Goal: Task Accomplishment & Management: Manage account settings

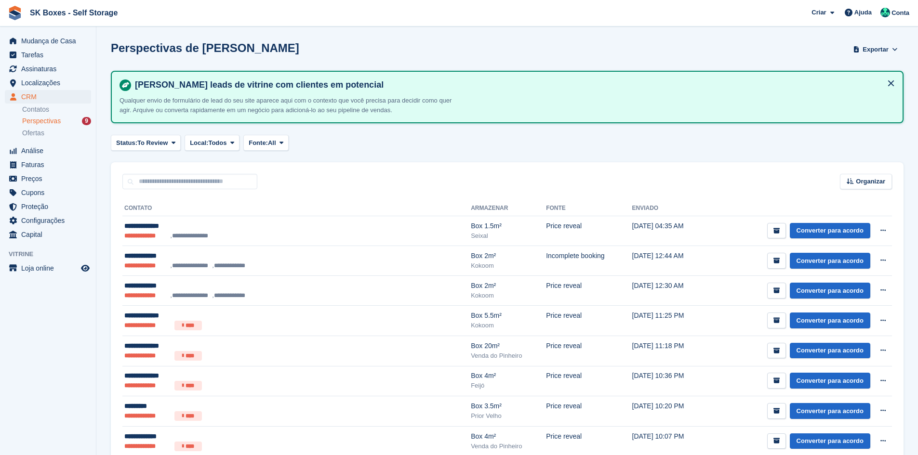
scroll to position [79, 0]
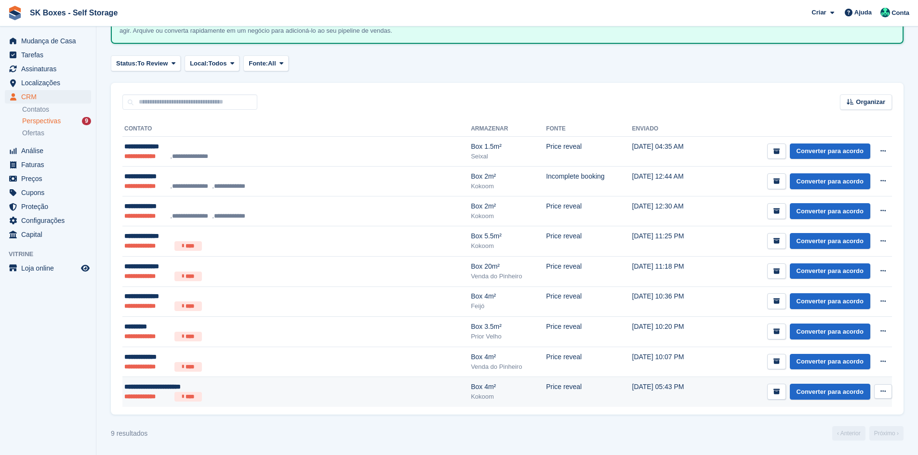
click at [314, 398] on ul "**********" at bounding box center [241, 397] width 235 height 10
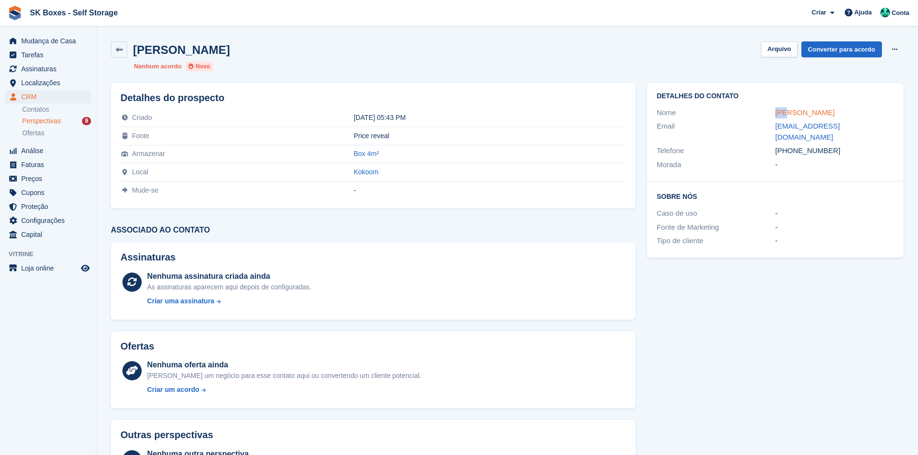
drag, startPoint x: 764, startPoint y: 111, endPoint x: 787, endPoint y: 113, distance: 23.2
click at [787, 113] on div "Nome Catarina pereira cabaça" at bounding box center [775, 113] width 237 height 14
drag, startPoint x: 787, startPoint y: 45, endPoint x: 615, endPoint y: 72, distance: 173.5
click at [786, 45] on button "Arquivo" at bounding box center [779, 49] width 36 height 16
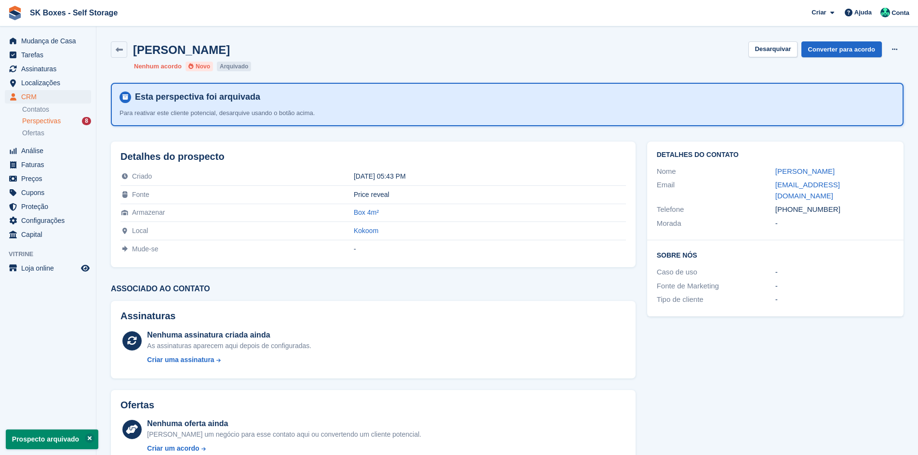
click at [63, 121] on div "Perspectivas 8" at bounding box center [56, 121] width 69 height 9
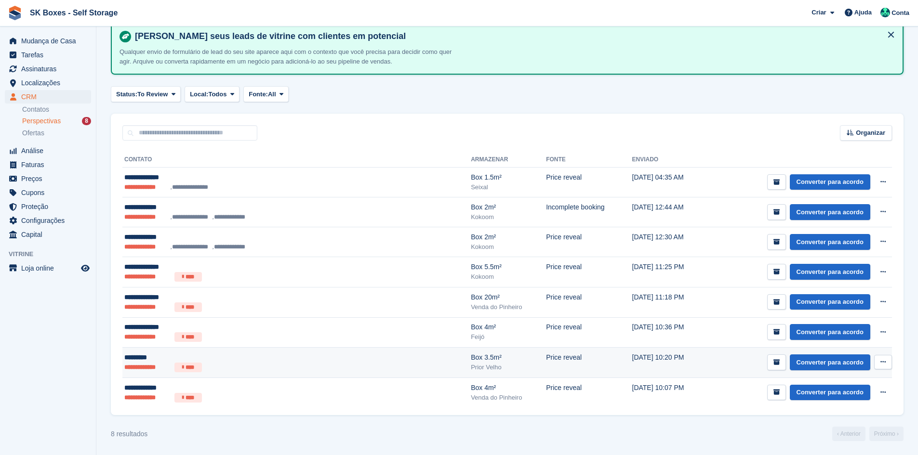
scroll to position [49, 0]
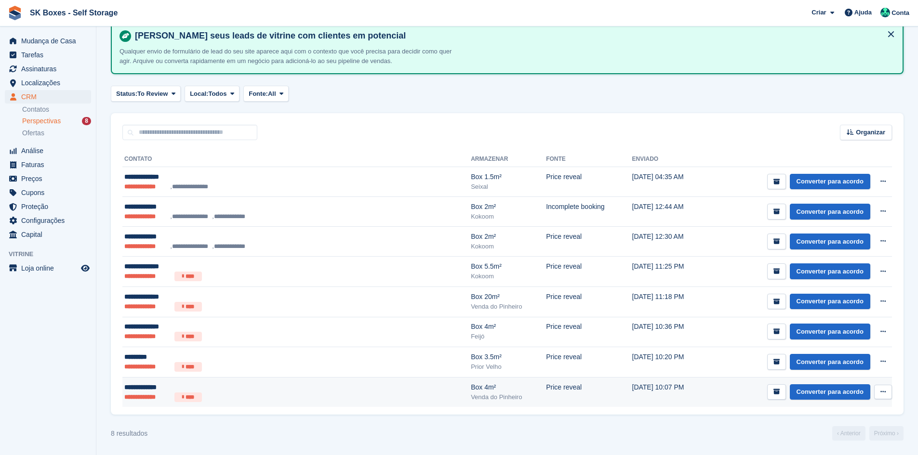
click at [471, 390] on div "Box 4m²" at bounding box center [508, 388] width 75 height 10
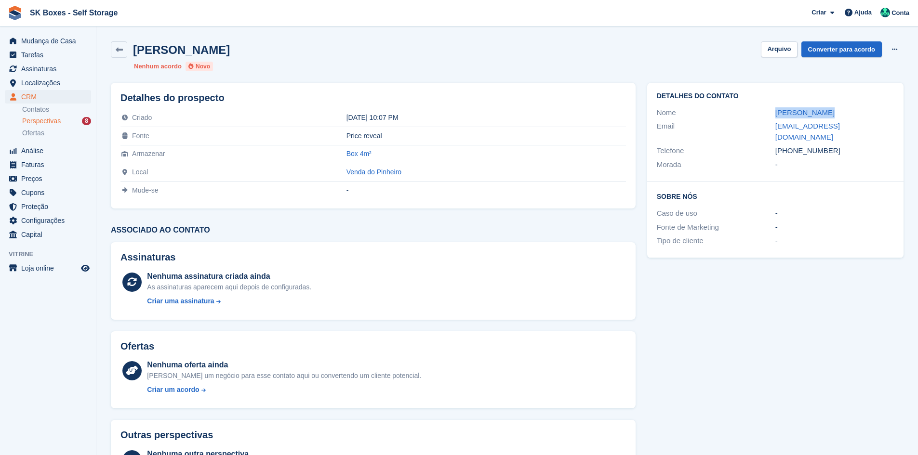
drag, startPoint x: 760, startPoint y: 113, endPoint x: 840, endPoint y: 112, distance: 80.5
click at [840, 112] on div "Nome Cáta Lourenço" at bounding box center [775, 113] width 237 height 14
copy div "Cáta Lourenço"
drag, startPoint x: 833, startPoint y: 138, endPoint x: 791, endPoint y: 140, distance: 42.9
click at [791, 145] on div "+351926605093" at bounding box center [834, 150] width 119 height 11
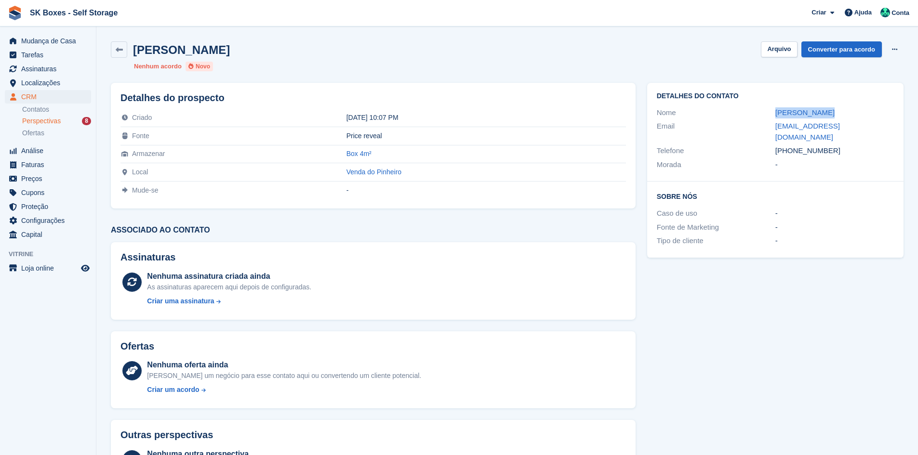
copy div "926605093"
drag, startPoint x: 769, startPoint y: 128, endPoint x: 879, endPoint y: 129, distance: 109.9
click at [879, 129] on div "Email katyalourenzo33@gmail.com" at bounding box center [775, 131] width 237 height 25
copy div "katyalourenzo33@gmail.com"
click at [788, 47] on button "Arquivo" at bounding box center [779, 49] width 36 height 16
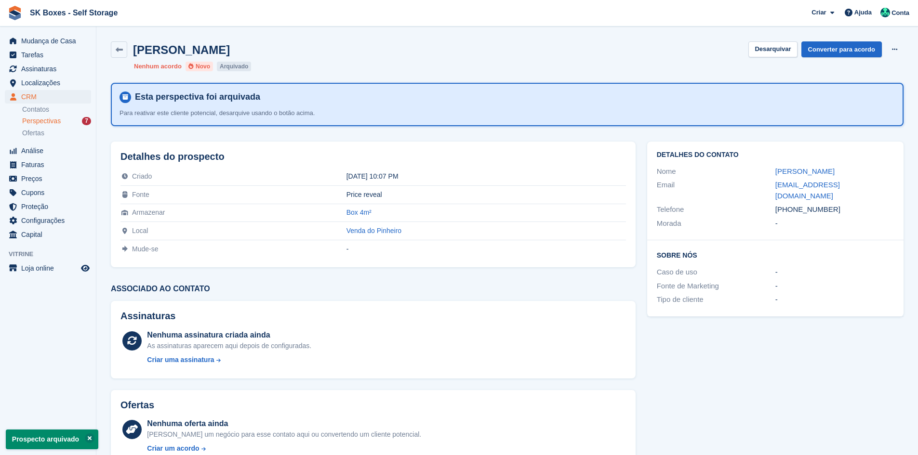
click at [68, 120] on div "Perspectivas 7" at bounding box center [56, 121] width 69 height 9
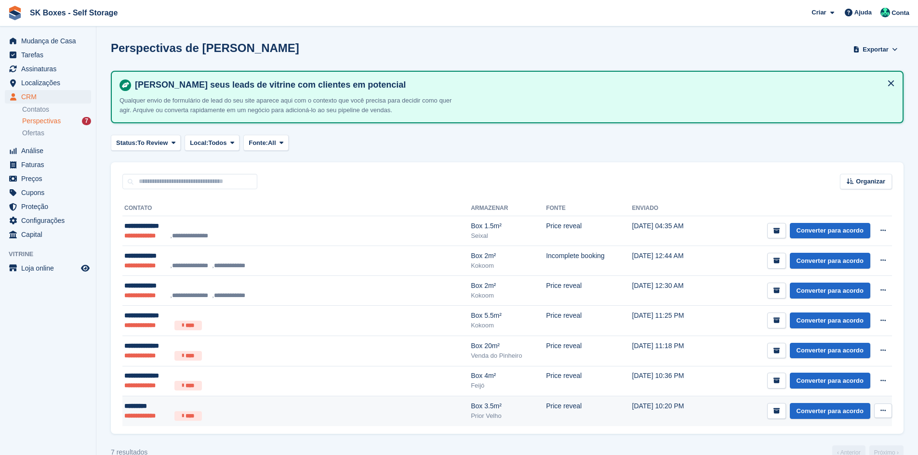
click at [232, 411] on ul "**********" at bounding box center [241, 416] width 235 height 10
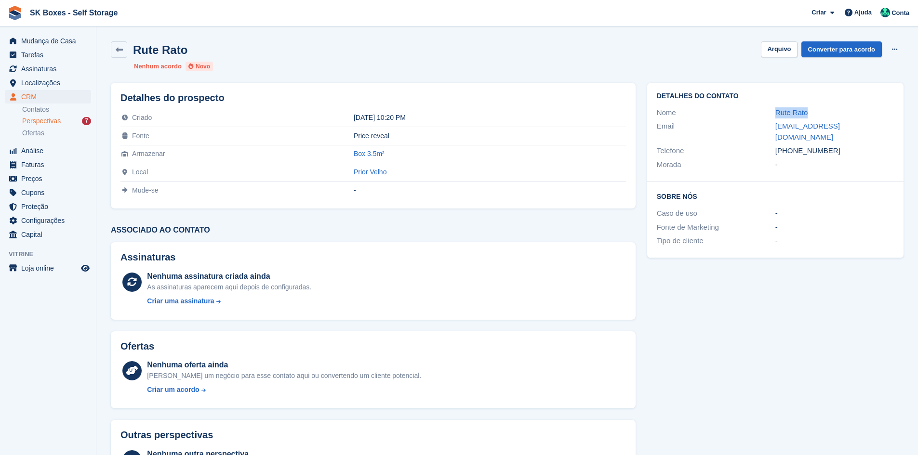
drag, startPoint x: 768, startPoint y: 108, endPoint x: 819, endPoint y: 108, distance: 50.6
click at [819, 108] on div "Nome Rute Rato" at bounding box center [775, 113] width 237 height 14
copy div "Rute Rato"
click at [801, 170] on div "Detalhes do contato Nome Rute Rato Email rafaela.rato@hotmail.com Telefone +351…" at bounding box center [775, 132] width 256 height 99
drag, startPoint x: 840, startPoint y: 141, endPoint x: 791, endPoint y: 145, distance: 48.8
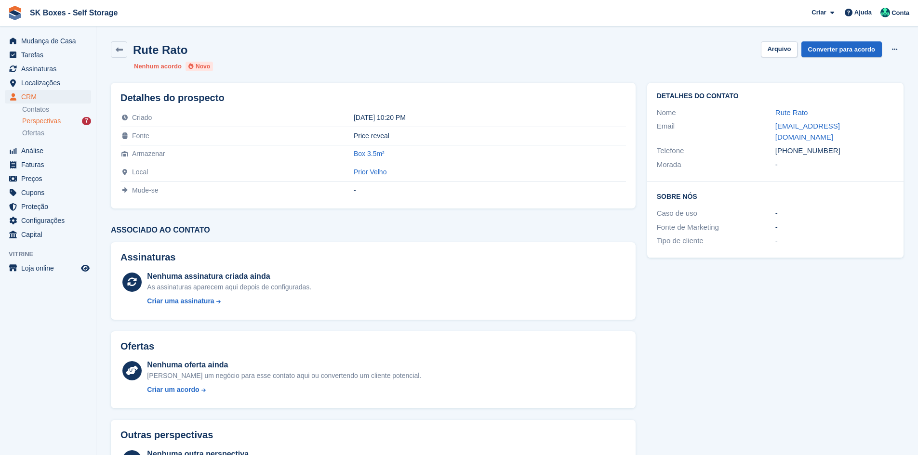
click at [791, 145] on div "+351937915863" at bounding box center [834, 150] width 119 height 11
copy div "937915863"
click at [763, 123] on div "Email" at bounding box center [716, 132] width 119 height 22
drag, startPoint x: 774, startPoint y: 126, endPoint x: 861, endPoint y: 126, distance: 87.7
click at [861, 126] on div "Email rafaela.rato@hotmail.com" at bounding box center [775, 131] width 237 height 25
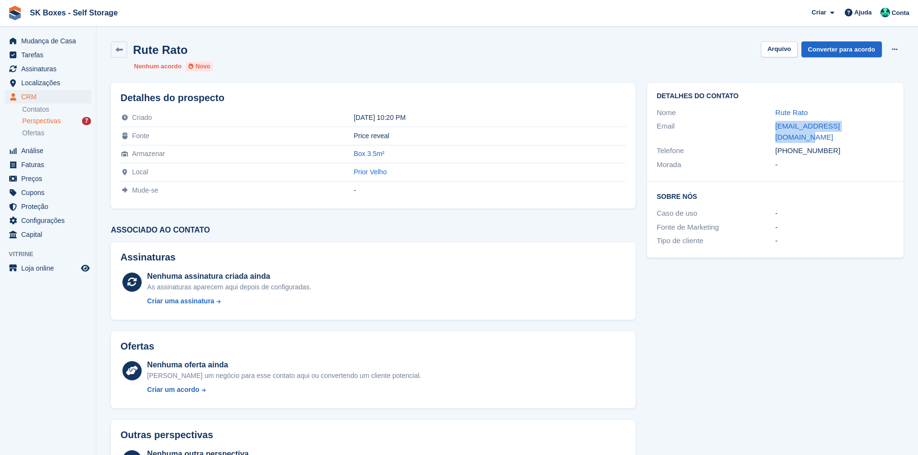
copy div "rafaela.rato@hotmail.com"
click at [785, 47] on button "Arquivo" at bounding box center [779, 49] width 36 height 16
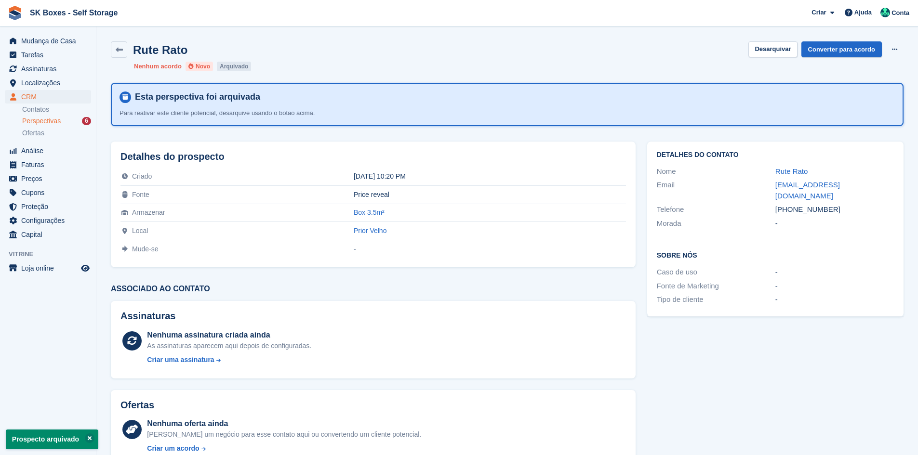
click at [75, 120] on div "Perspectivas 6" at bounding box center [56, 121] width 69 height 9
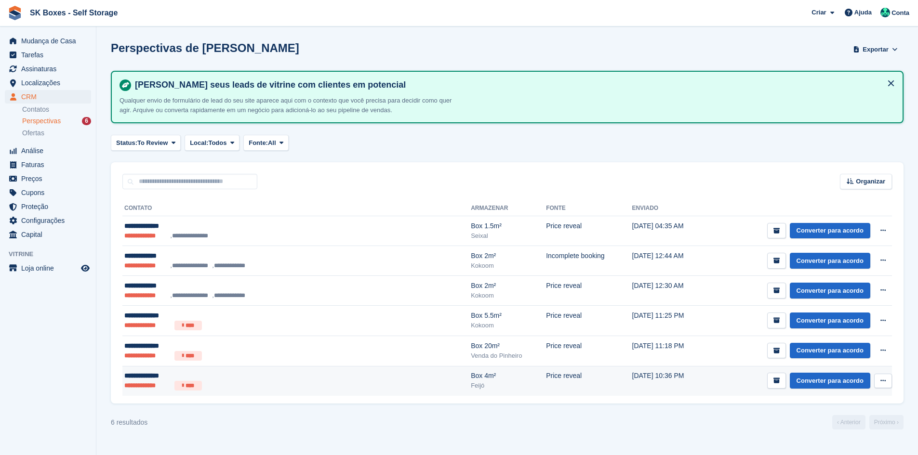
click at [270, 386] on ul "**********" at bounding box center [241, 386] width 235 height 10
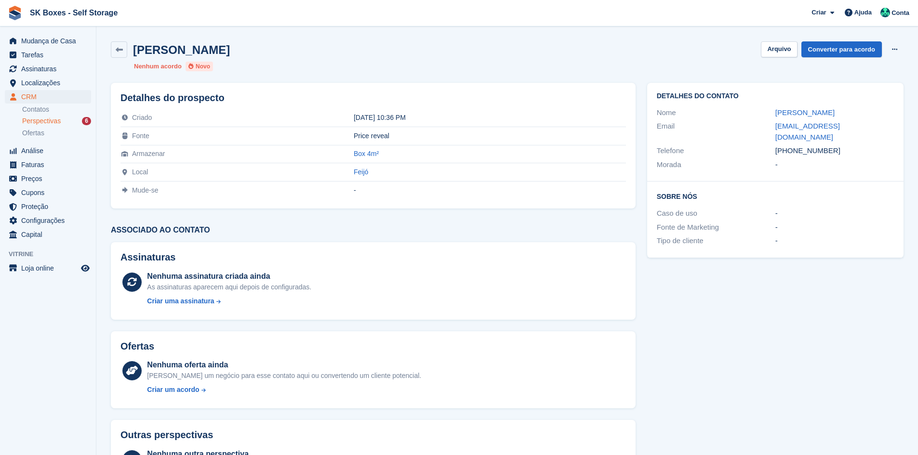
drag, startPoint x: 763, startPoint y: 108, endPoint x: 828, endPoint y: 108, distance: 65.0
click at [828, 108] on div "Nome [PERSON_NAME]" at bounding box center [775, 113] width 237 height 14
copy div "[PERSON_NAME]"
drag, startPoint x: 762, startPoint y: 127, endPoint x: 877, endPoint y: 127, distance: 115.1
click at [877, 127] on div "Email f.m.b.o@hotmail.com" at bounding box center [775, 131] width 237 height 25
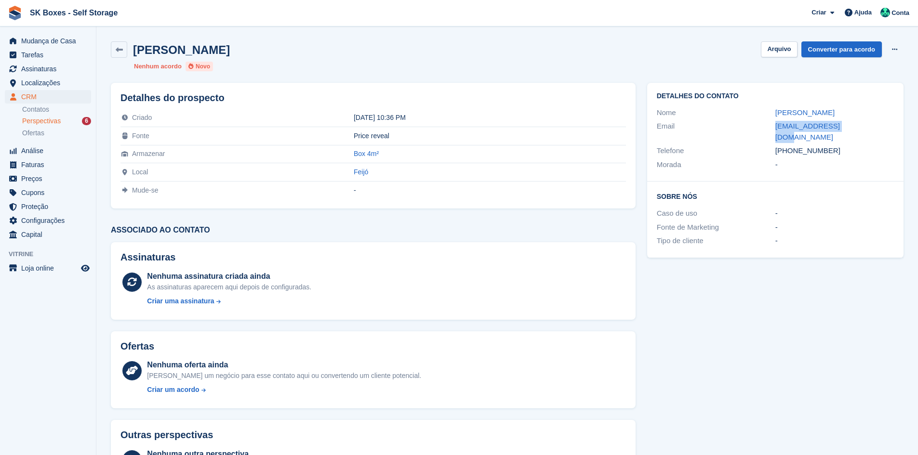
copy div "f.m.b.o@hotmail.com"
drag, startPoint x: 850, startPoint y: 143, endPoint x: 812, endPoint y: 136, distance: 38.6
click at [807, 145] on div "+351967390847" at bounding box center [834, 150] width 119 height 11
copy div "90847"
click at [863, 166] on div "Detalhes do contato Nome Flora Oliveira Email f.m.b.o@hotmail.com Telefone +351…" at bounding box center [775, 132] width 256 height 99
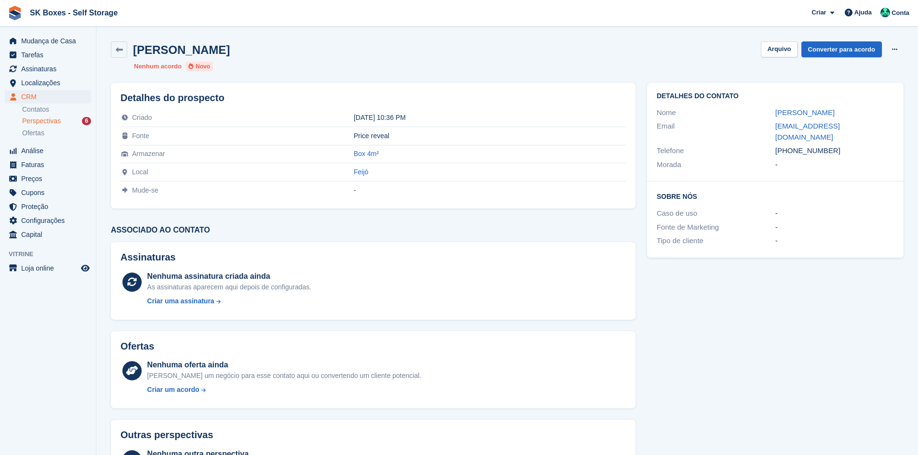
drag, startPoint x: 827, startPoint y: 139, endPoint x: 791, endPoint y: 141, distance: 36.2
click at [791, 145] on div "+351967390847" at bounding box center [834, 150] width 119 height 11
copy div "967390847"
click at [783, 42] on button "Arquivo" at bounding box center [779, 49] width 36 height 16
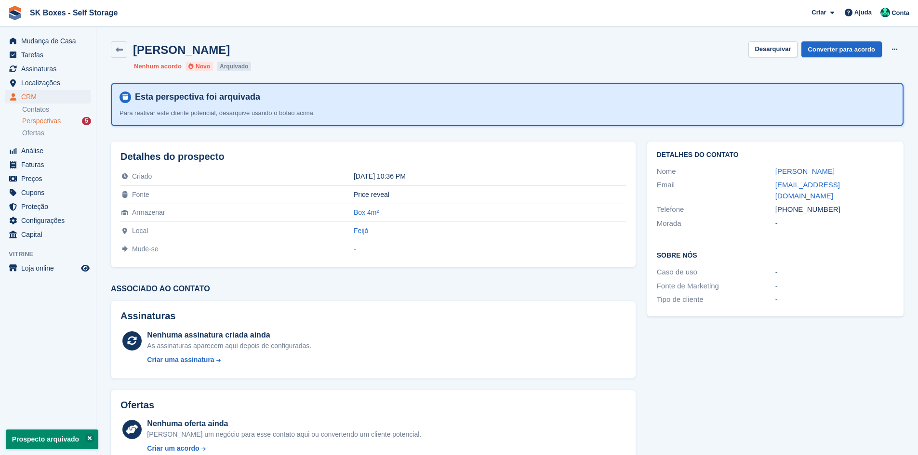
click at [49, 120] on span "Perspectivas" at bounding box center [41, 121] width 39 height 9
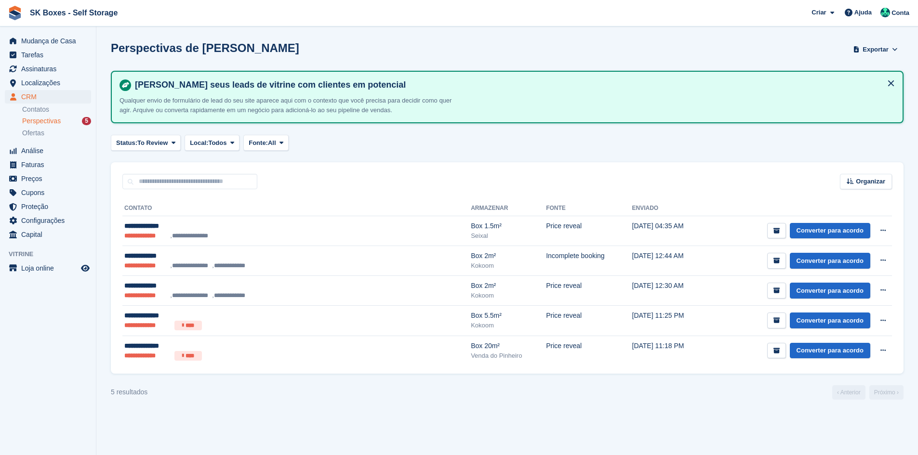
click at [277, 367] on div "**********" at bounding box center [507, 281] width 793 height 185
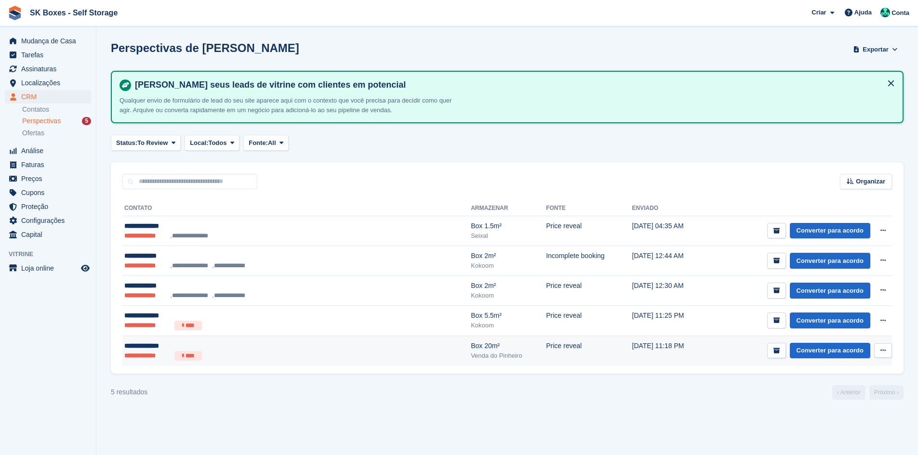
click at [286, 355] on ul "**********" at bounding box center [241, 356] width 235 height 10
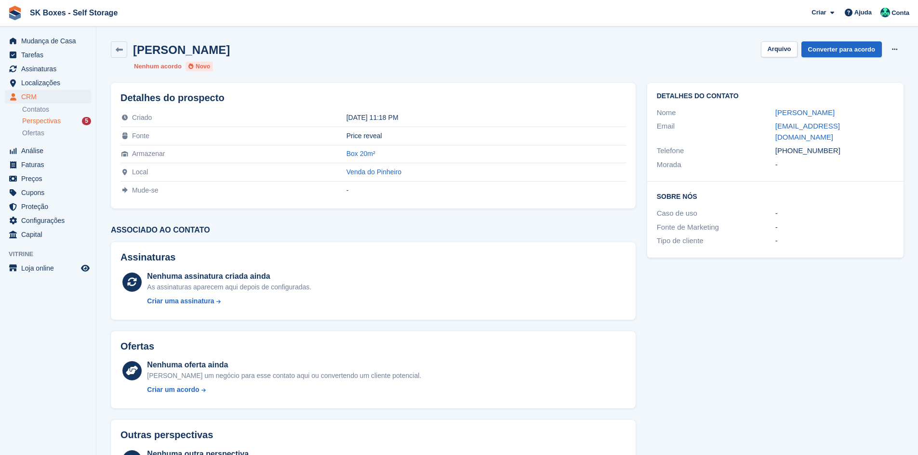
drag, startPoint x: 793, startPoint y: 111, endPoint x: 856, endPoint y: 110, distance: 63.1
click at [856, 110] on div "Nome [PERSON_NAME]" at bounding box center [775, 113] width 237 height 14
copy div "Fatima Farinha"
click at [837, 191] on h2 "Sobre Nós" at bounding box center [775, 196] width 237 height 10
drag, startPoint x: 839, startPoint y: 138, endPoint x: 792, endPoint y: 144, distance: 47.6
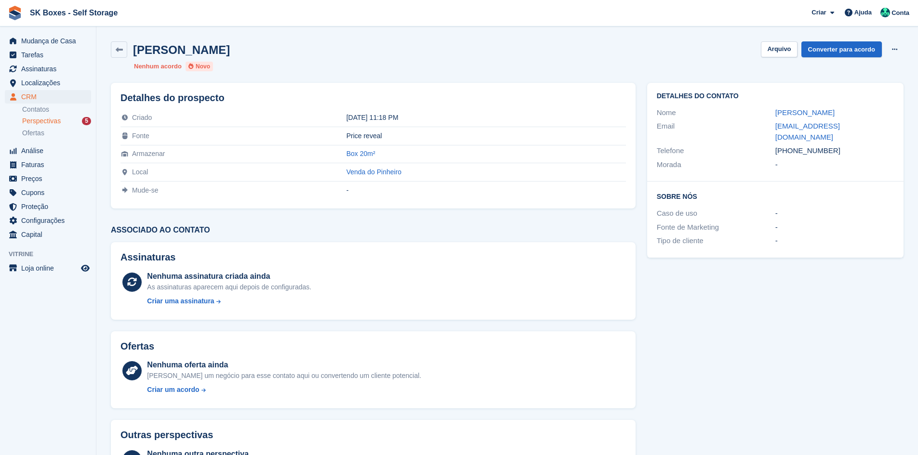
click at [792, 145] on div "+351918218887" at bounding box center [834, 150] width 119 height 11
copy div "918218887"
drag, startPoint x: 770, startPoint y: 124, endPoint x: 886, endPoint y: 123, distance: 115.1
click at [886, 123] on div "Email fatimasf_1990@hotmail.com" at bounding box center [775, 131] width 237 height 25
copy div "fatimasf_1990@hotmail.com"
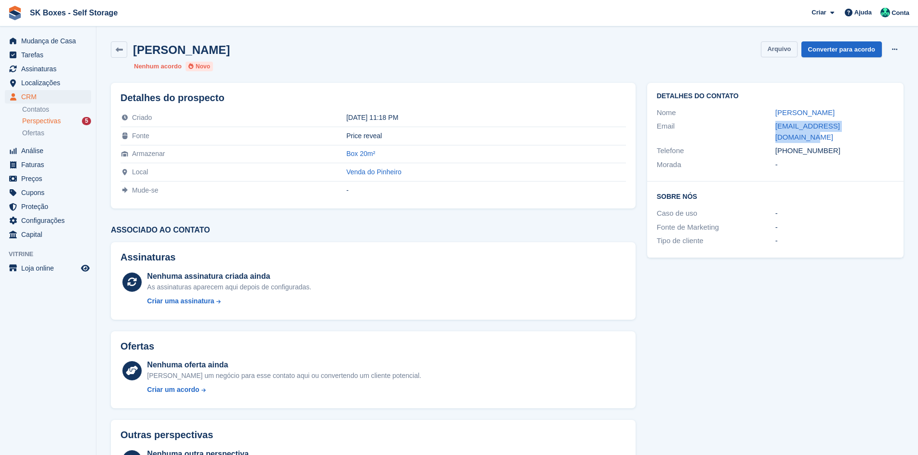
click at [773, 42] on button "Arquivo" at bounding box center [779, 49] width 36 height 16
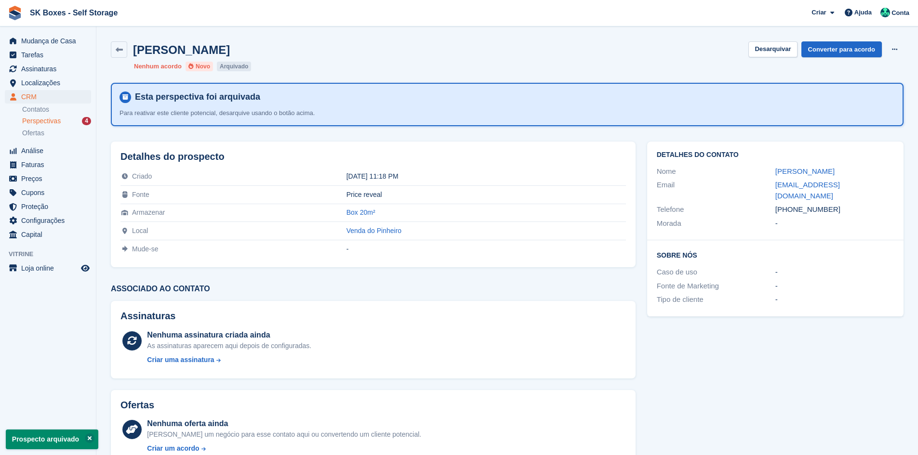
click at [58, 118] on span "Perspectivas" at bounding box center [41, 121] width 39 height 9
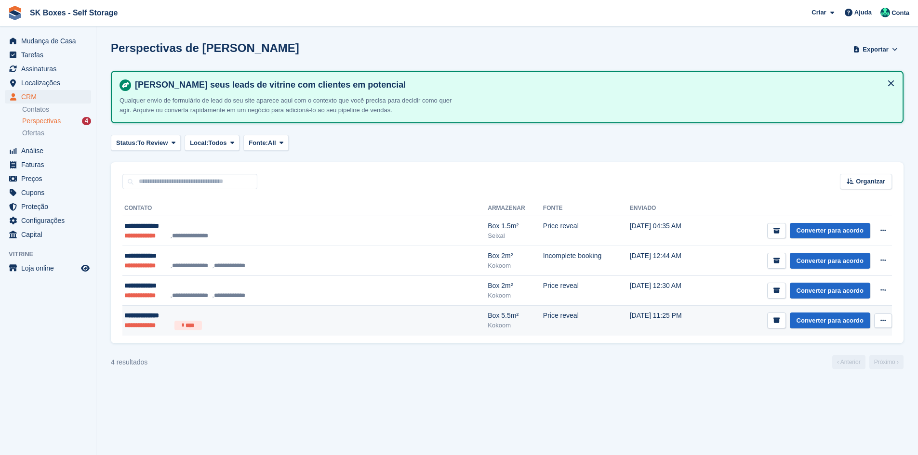
click at [213, 317] on div "**********" at bounding box center [246, 316] width 245 height 10
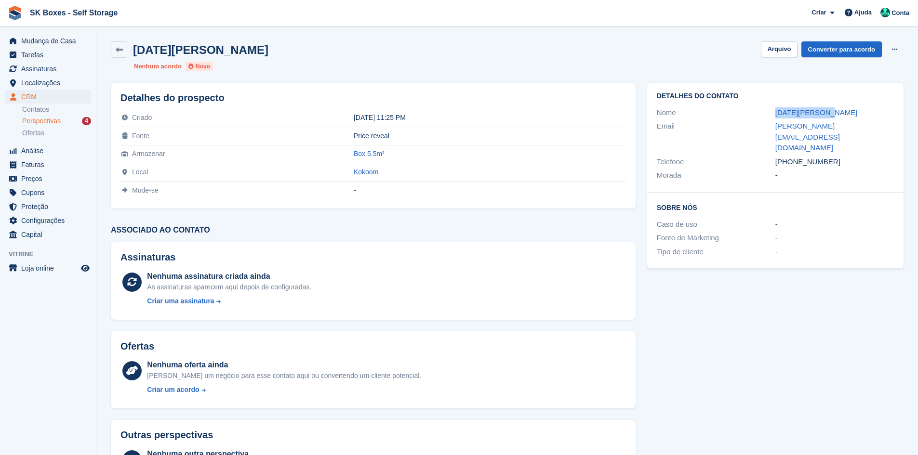
drag, startPoint x: 769, startPoint y: 112, endPoint x: 832, endPoint y: 107, distance: 62.3
click at [832, 107] on div "Nome [DATE][PERSON_NAME]" at bounding box center [775, 113] width 237 height 14
copy div "[DATE][PERSON_NAME]"
drag, startPoint x: 767, startPoint y: 130, endPoint x: 890, endPoint y: 124, distance: 123.5
click at [890, 124] on div "Email [PERSON_NAME][EMAIL_ADDRESS][DOMAIN_NAME]" at bounding box center [775, 137] width 237 height 36
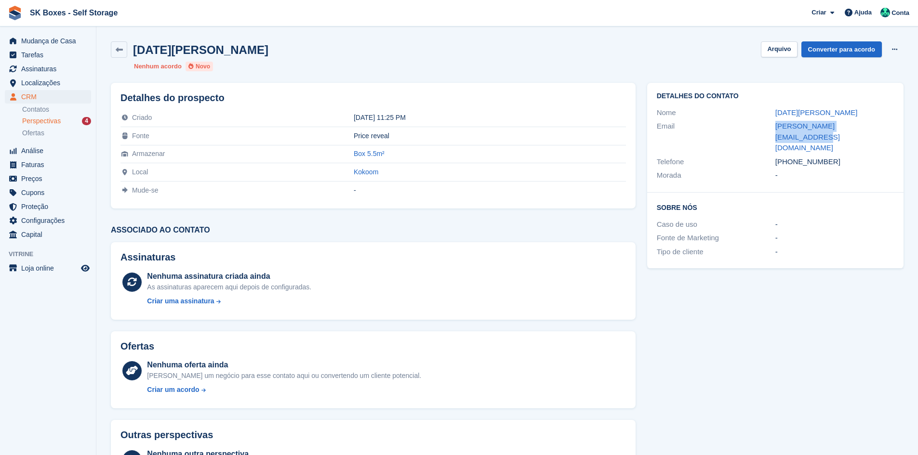
copy div "[PERSON_NAME][EMAIL_ADDRESS][DOMAIN_NAME]"
drag, startPoint x: 848, startPoint y: 142, endPoint x: 808, endPoint y: 142, distance: 40.0
click at [793, 157] on div "[PHONE_NUMBER]" at bounding box center [834, 162] width 119 height 11
copy div "914017593"
click at [772, 48] on button "Arquivo" at bounding box center [779, 49] width 36 height 16
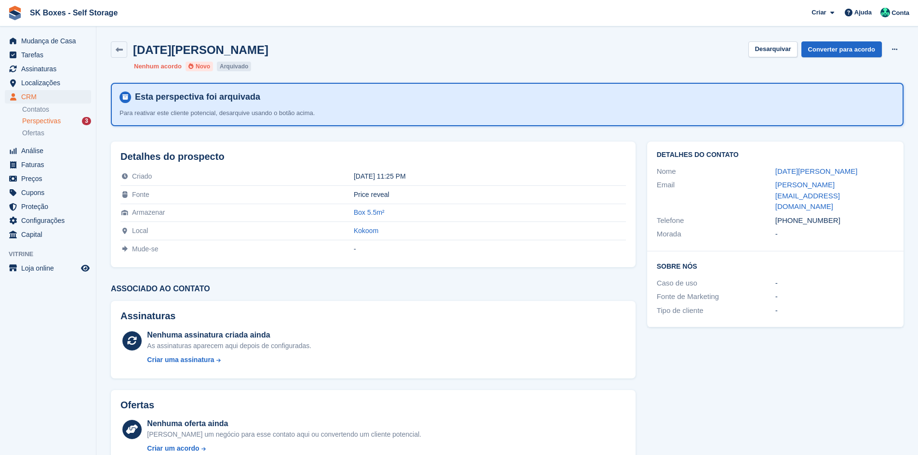
click at [70, 119] on div "Perspectivas 3" at bounding box center [56, 121] width 69 height 9
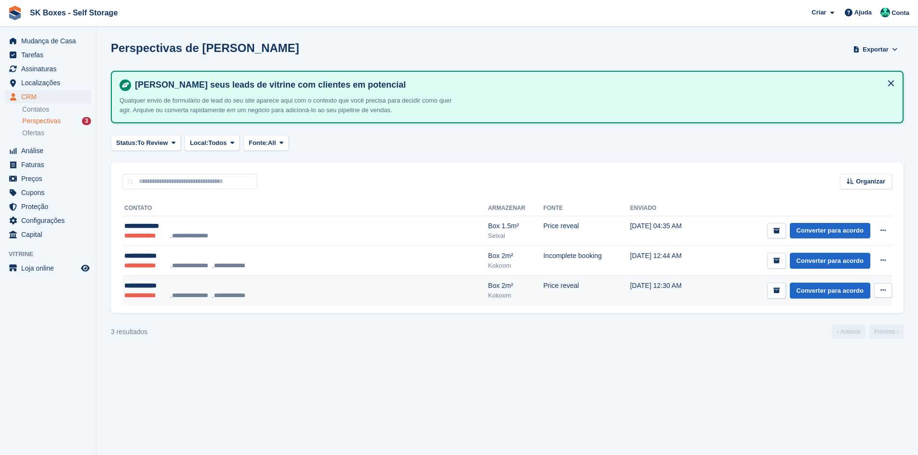
click at [255, 290] on div "**********" at bounding box center [246, 286] width 245 height 10
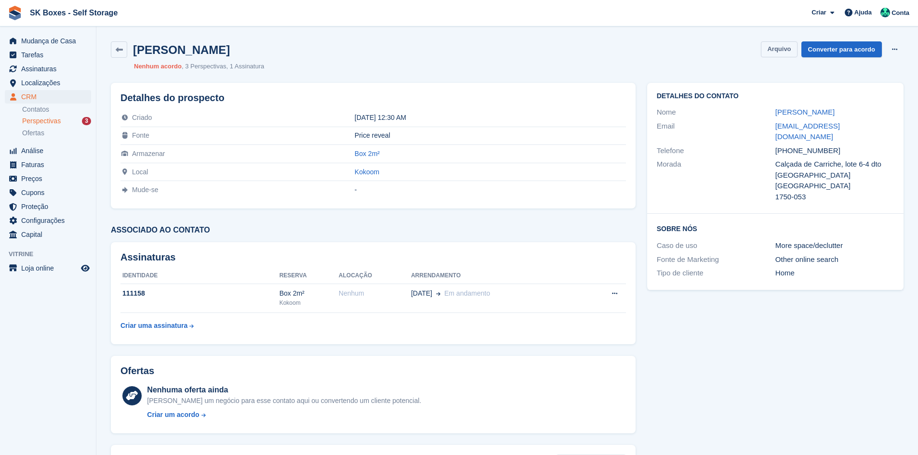
click at [781, 50] on button "Arquivo" at bounding box center [779, 49] width 36 height 16
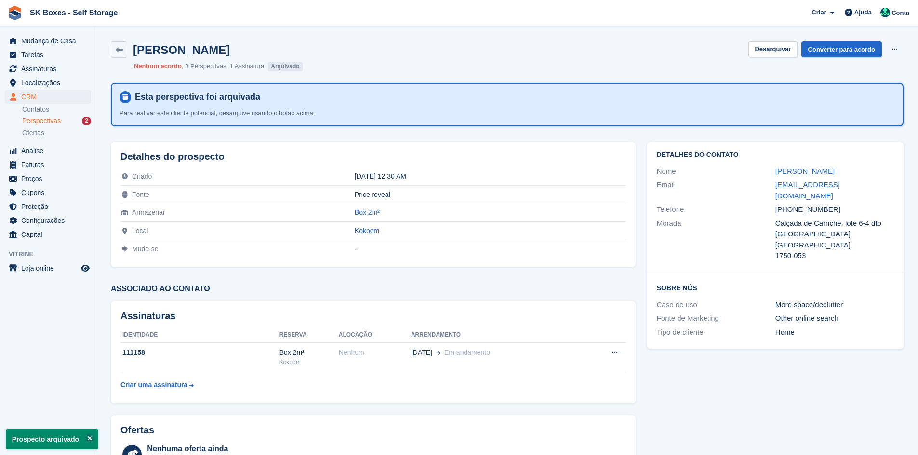
click at [74, 120] on div "Perspectivas 2" at bounding box center [56, 121] width 69 height 9
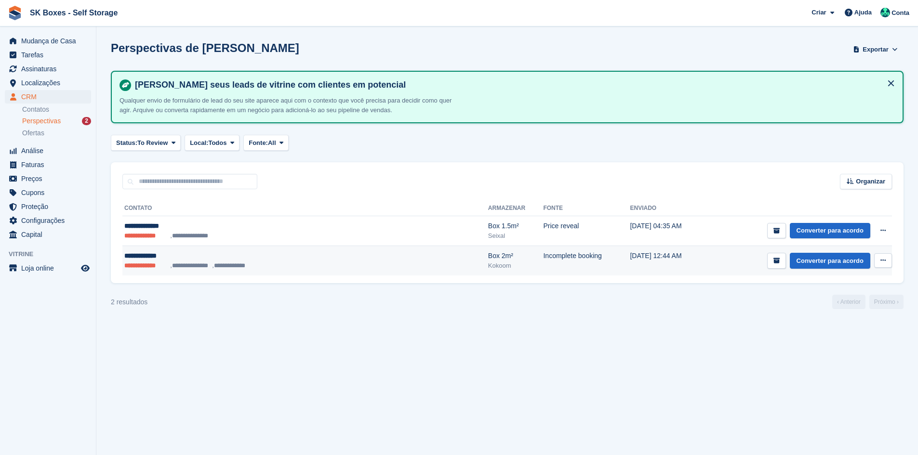
click at [325, 267] on ul "**********" at bounding box center [246, 266] width 245 height 10
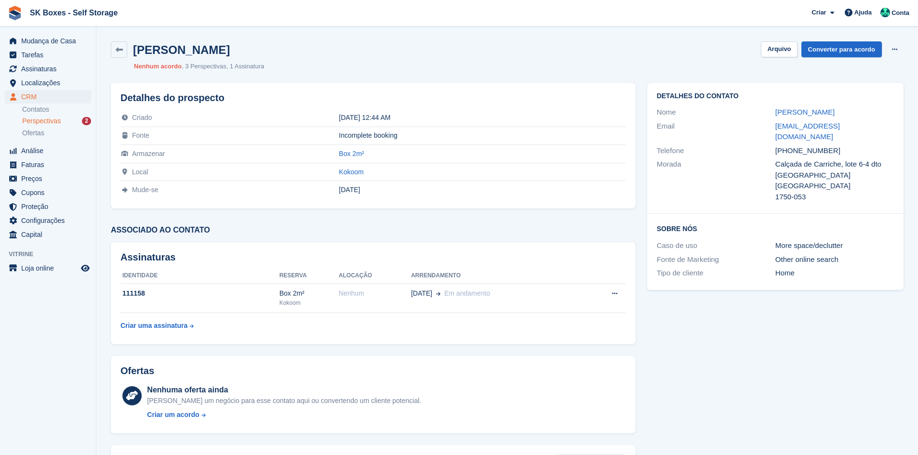
drag, startPoint x: 759, startPoint y: 108, endPoint x: 856, endPoint y: 145, distance: 103.1
click at [849, 140] on div "Detalhes do contato Nome [PERSON_NAME] Email [EMAIL_ADDRESS][DOMAIN_NAME] Telef…" at bounding box center [775, 149] width 256 height 132
copy div "[PERSON_NAME] Email [EMAIL_ADDRESS][DOMAIN_NAME] Telefone [PHONE_NUMBER]"
click at [774, 45] on button "Arquivo" at bounding box center [779, 49] width 36 height 16
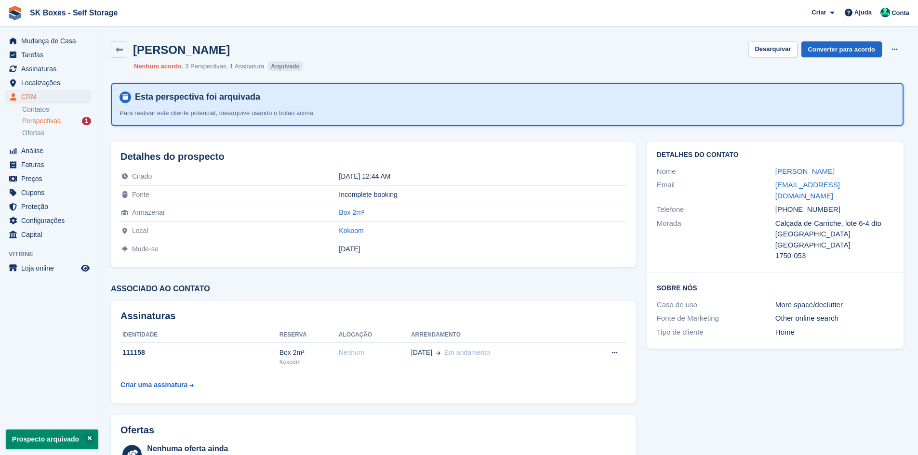
click at [38, 120] on span "Perspectivas" at bounding box center [41, 121] width 39 height 9
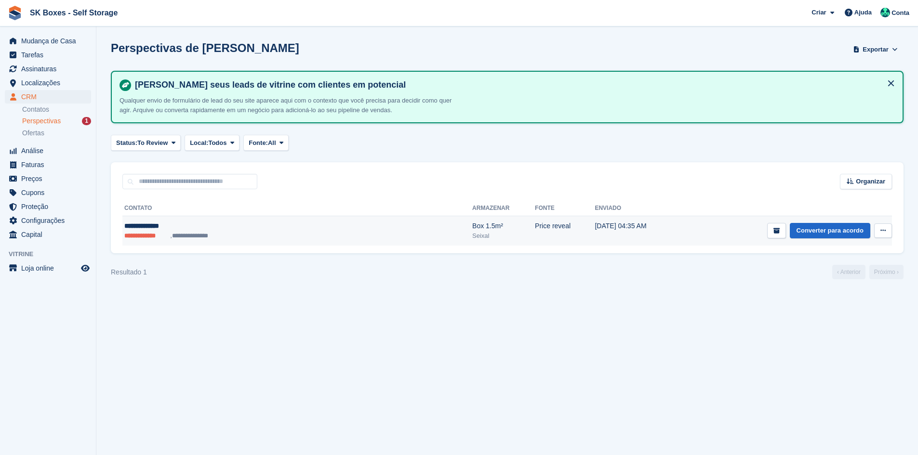
click at [294, 219] on td "**********" at bounding box center [297, 231] width 350 height 30
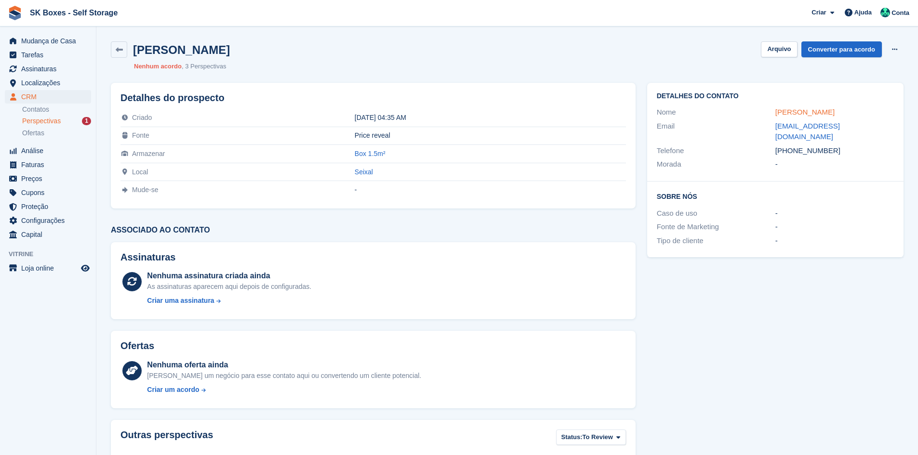
drag, startPoint x: 839, startPoint y: 110, endPoint x: 781, endPoint y: 116, distance: 57.6
click at [781, 116] on div "[PERSON_NAME]" at bounding box center [834, 112] width 119 height 11
copy link "uardo gamito"
click at [781, 208] on div "-" at bounding box center [834, 213] width 119 height 11
drag, startPoint x: 846, startPoint y: 109, endPoint x: 736, endPoint y: 108, distance: 110.3
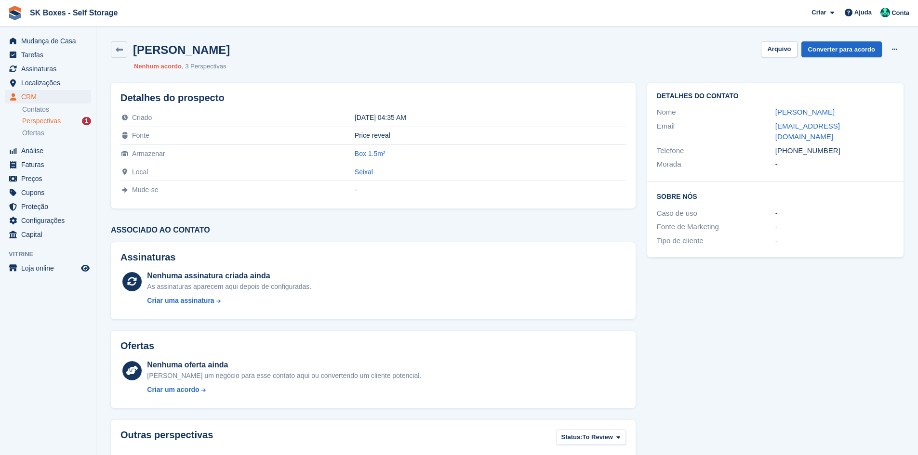
click at [736, 108] on div "Nome Eduardo gamito" at bounding box center [775, 113] width 237 height 14
copy div "Eduardo gamito"
drag, startPoint x: 830, startPoint y: 139, endPoint x: 782, endPoint y: 139, distance: 48.2
click at [782, 145] on div "+447385407110" at bounding box center [834, 150] width 119 height 11
copy div "447385407110"
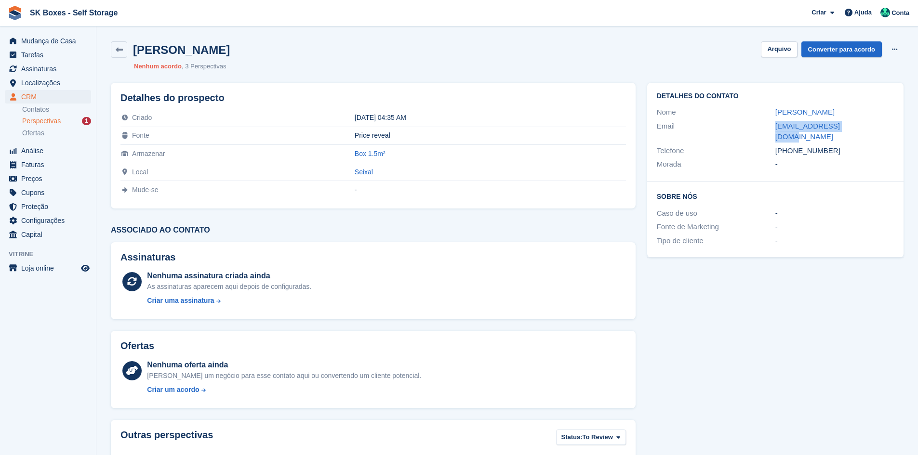
drag, startPoint x: 768, startPoint y: 128, endPoint x: 860, endPoint y: 121, distance: 92.3
click at [860, 121] on div "Email giboia27@yahoo.co.uk" at bounding box center [775, 131] width 237 height 25
copy div "giboia27@yahoo.co.uk"
click at [774, 55] on button "Arquivo" at bounding box center [779, 49] width 36 height 16
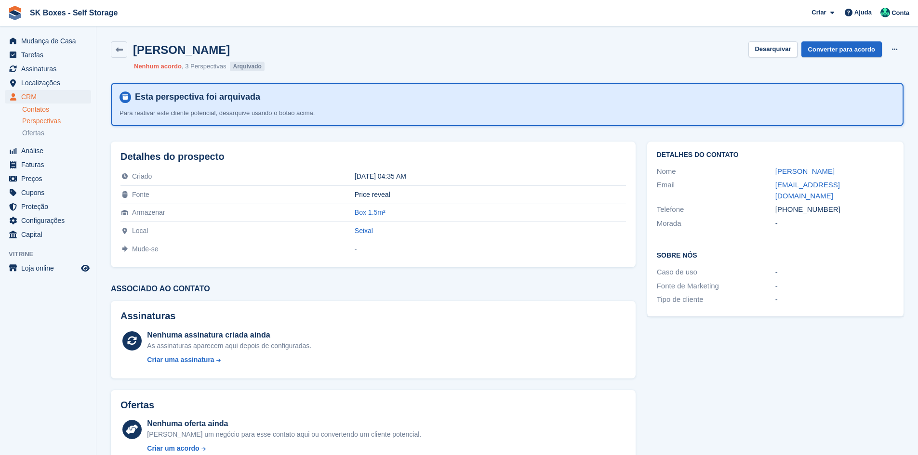
click at [38, 113] on link "Contatos" at bounding box center [56, 109] width 69 height 9
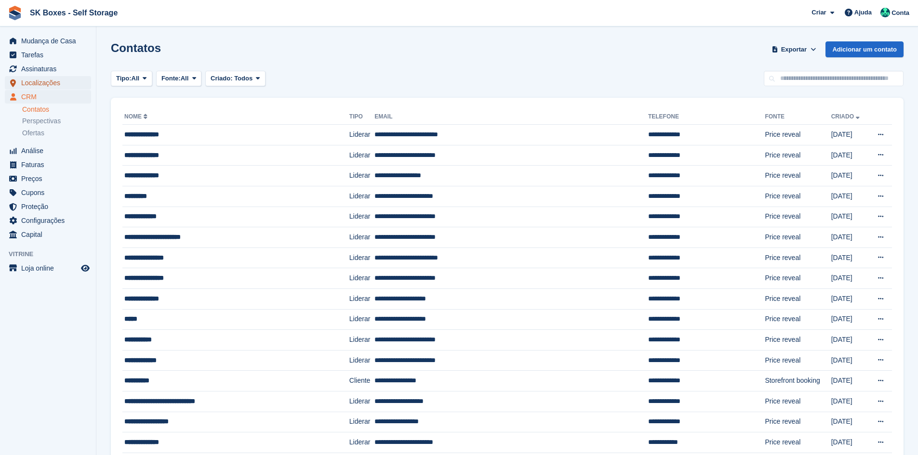
click at [52, 86] on span "Localizações" at bounding box center [50, 82] width 58 height 13
click at [50, 64] on span "Assinaturas" at bounding box center [50, 68] width 58 height 13
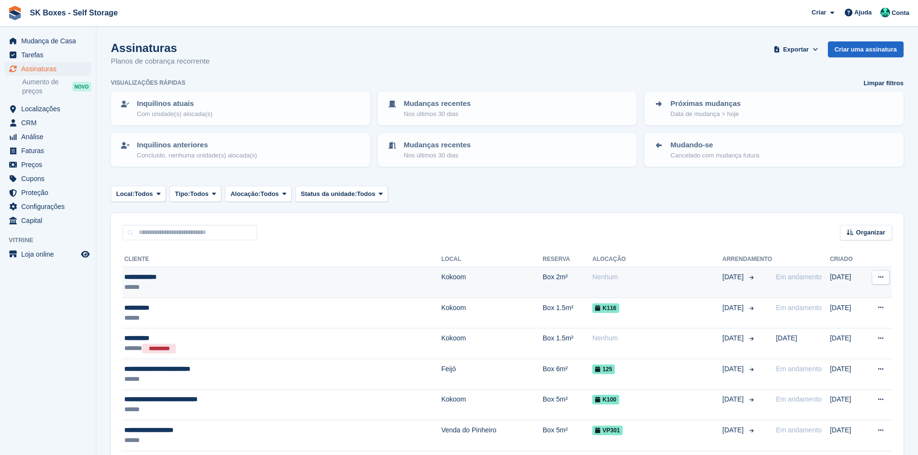
click at [260, 276] on div "**********" at bounding box center [233, 277] width 219 height 10
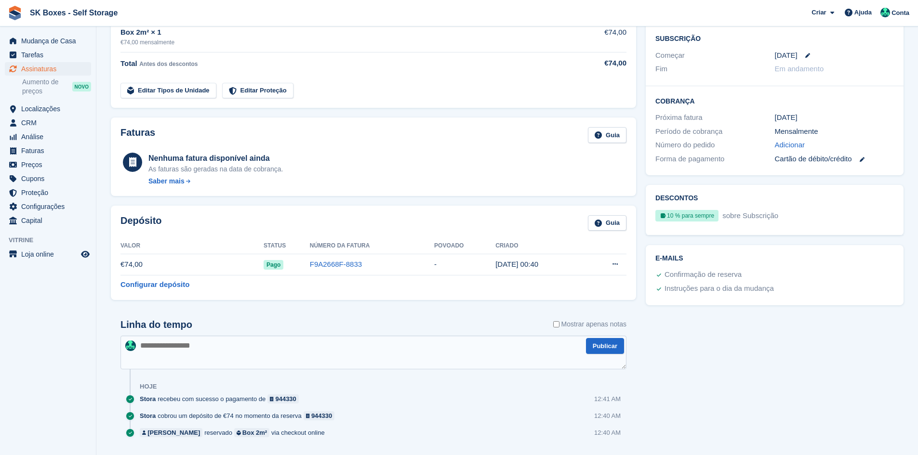
scroll to position [192, 0]
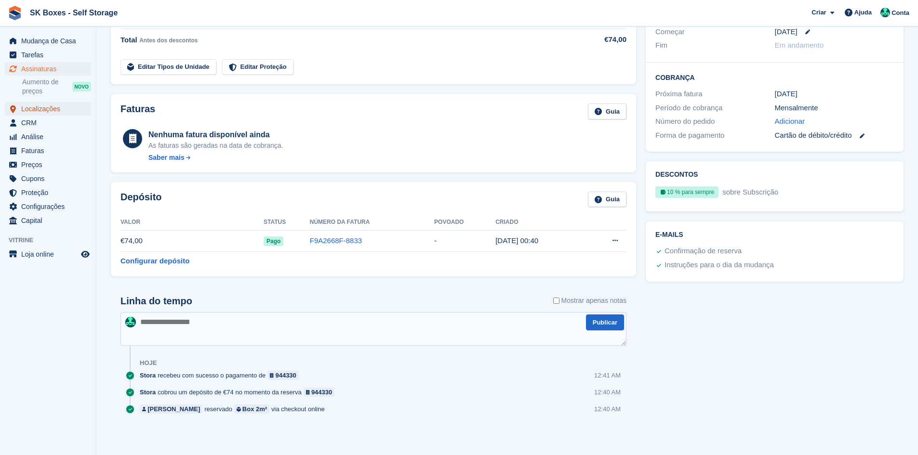
click at [29, 110] on span "Localizações" at bounding box center [50, 108] width 58 height 13
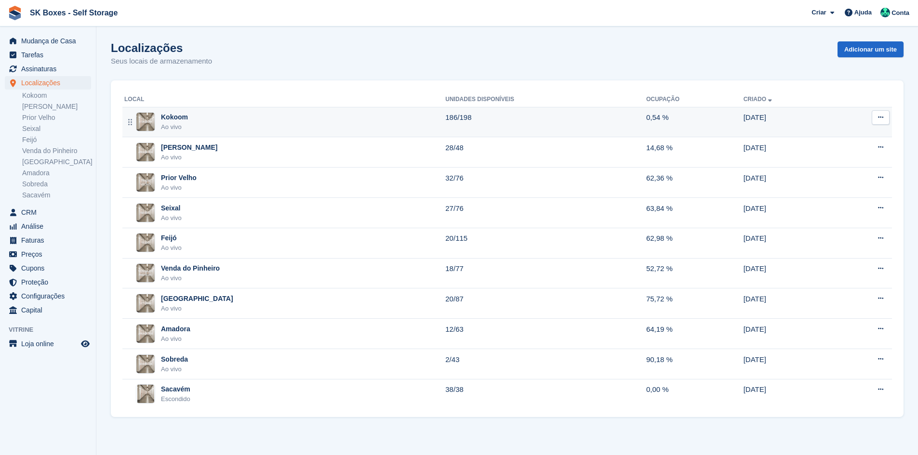
click at [202, 114] on div "Kokoom Ao vivo" at bounding box center [284, 122] width 321 height 20
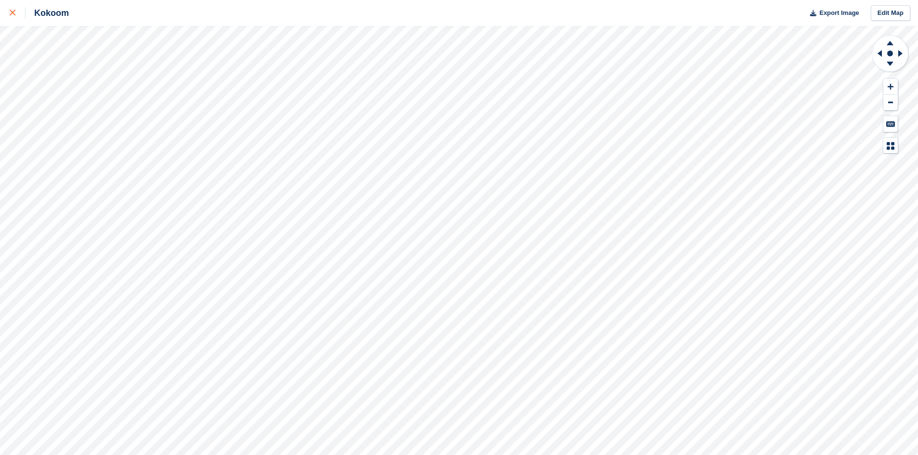
click at [13, 16] on div at bounding box center [18, 13] width 16 height 12
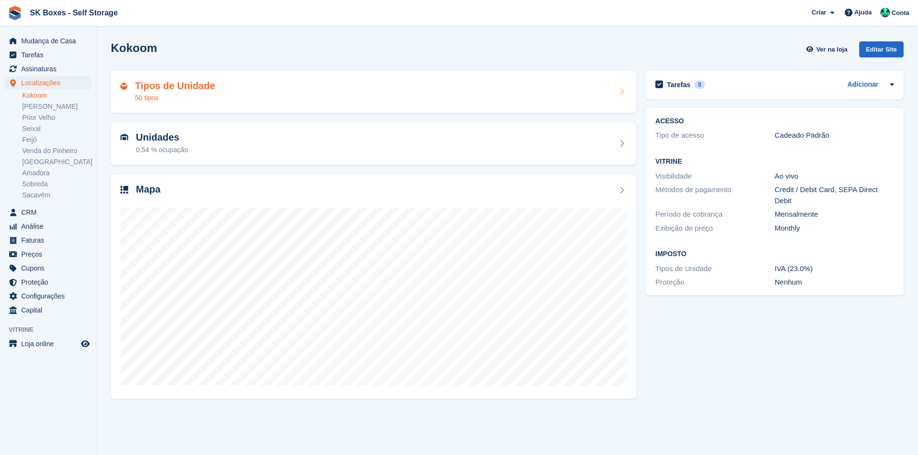
click at [170, 85] on h2 "Tipos de Unidade" at bounding box center [175, 85] width 80 height 11
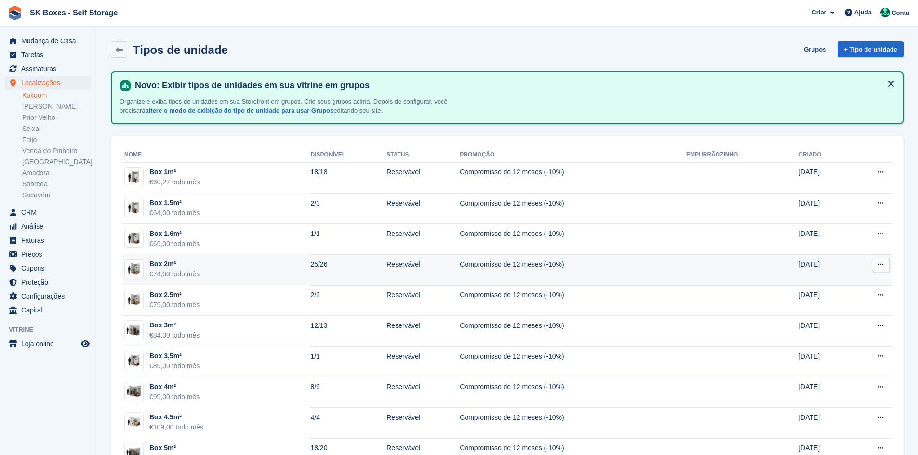
click at [286, 266] on td "Box 2m² €74,00 todo mês" at bounding box center [216, 269] width 188 height 31
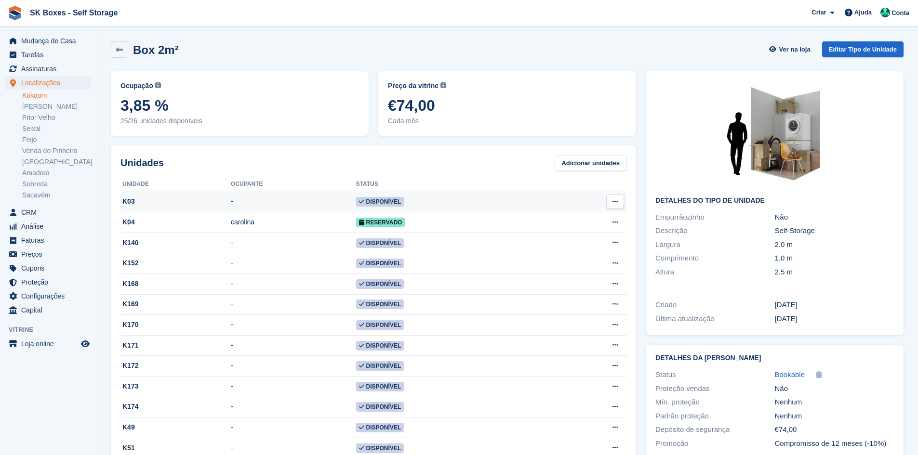
click at [288, 201] on td "-" at bounding box center [293, 202] width 125 height 21
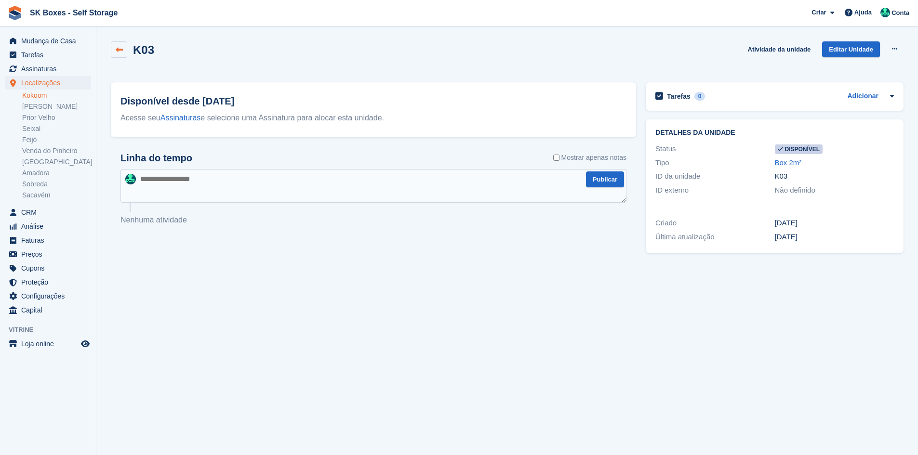
click at [114, 43] on link at bounding box center [119, 49] width 16 height 16
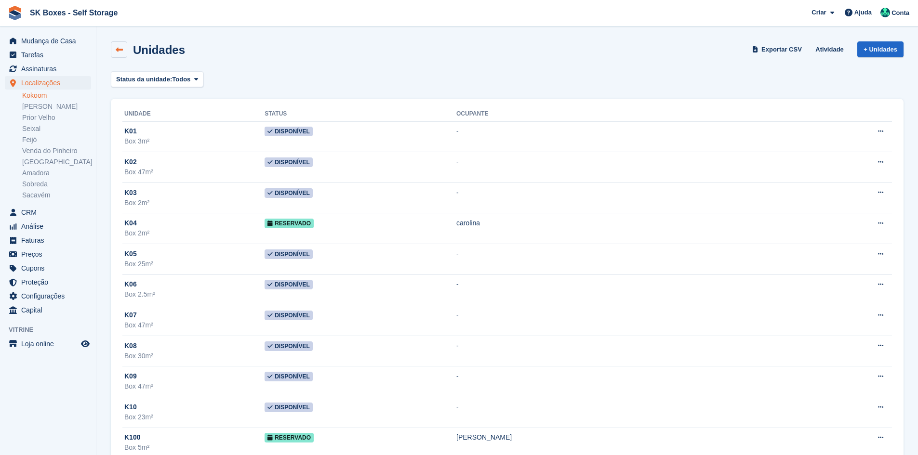
click at [122, 56] on link at bounding box center [119, 49] width 16 height 16
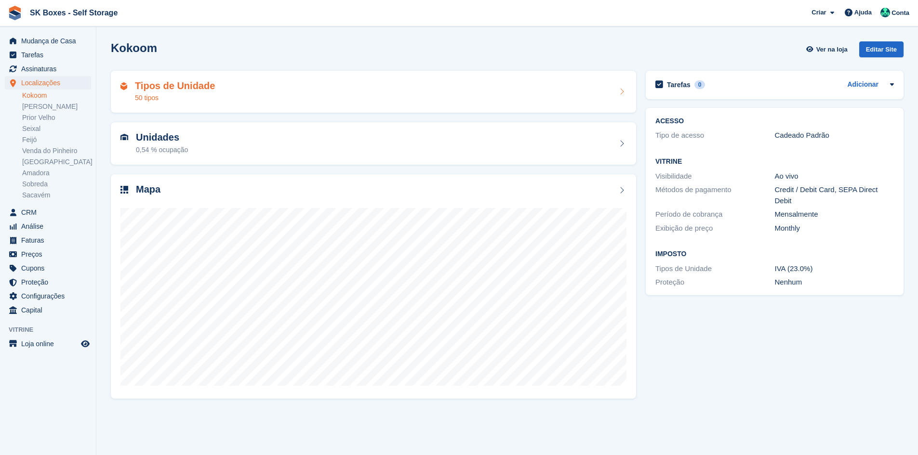
click at [215, 93] on div "Tipos de Unidade 50 tipos" at bounding box center [373, 91] width 506 height 23
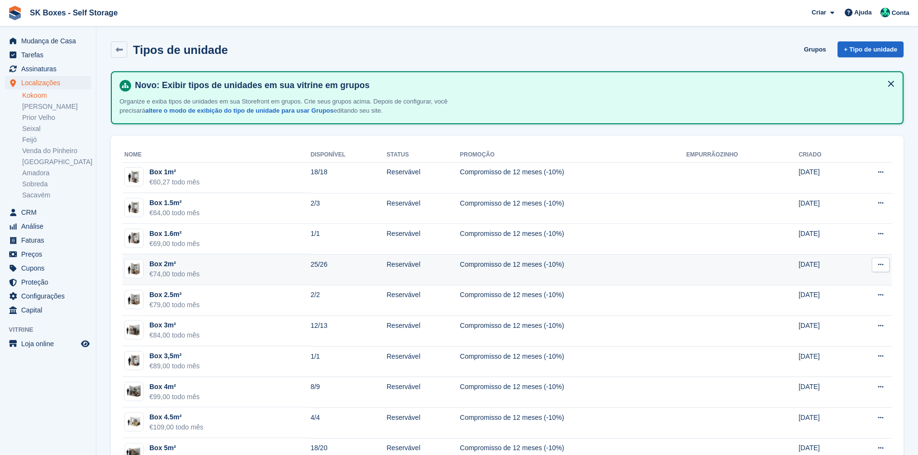
click at [231, 267] on td "Box 2m² €74,00 todo mês" at bounding box center [216, 269] width 188 height 31
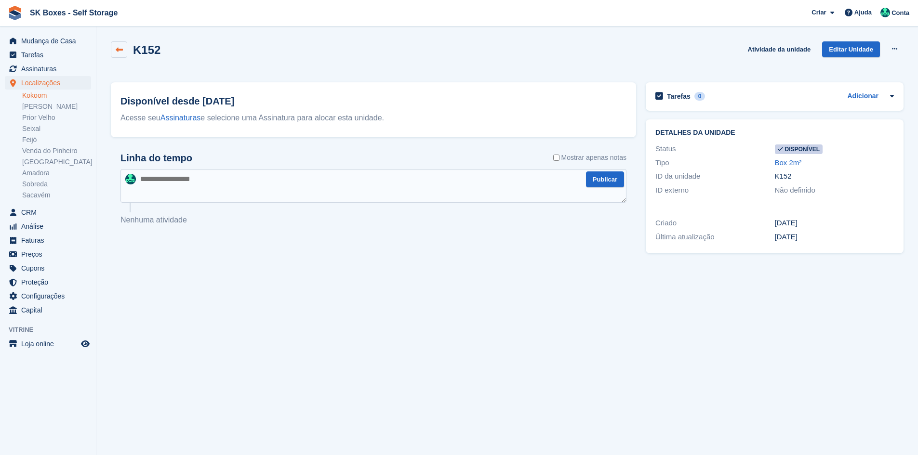
click at [119, 51] on icon at bounding box center [119, 49] width 7 height 7
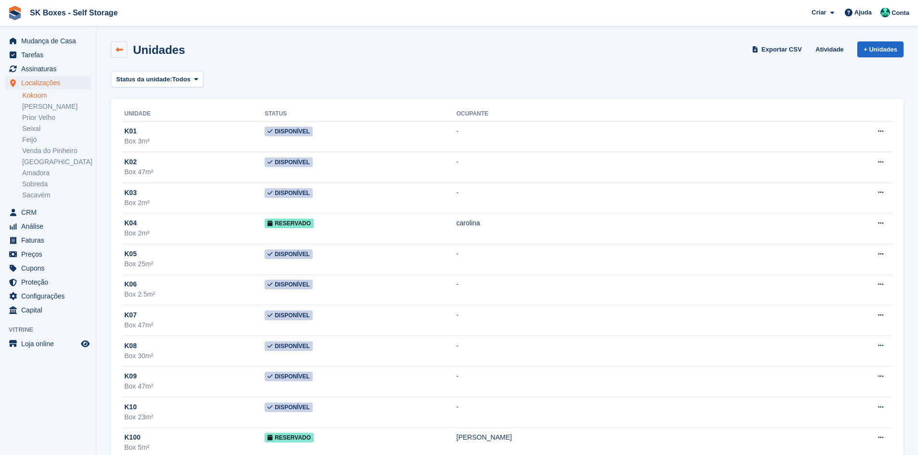
click at [120, 47] on icon at bounding box center [119, 49] width 7 height 7
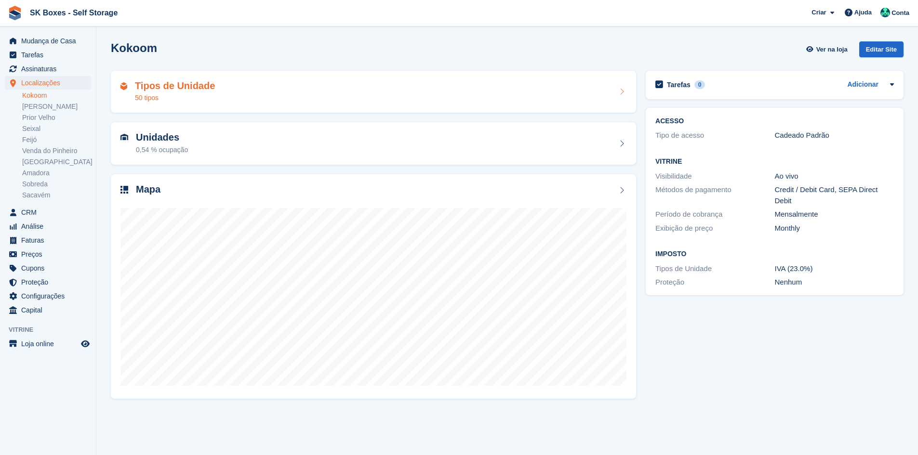
click at [186, 88] on h2 "Tipos de Unidade" at bounding box center [175, 85] width 80 height 11
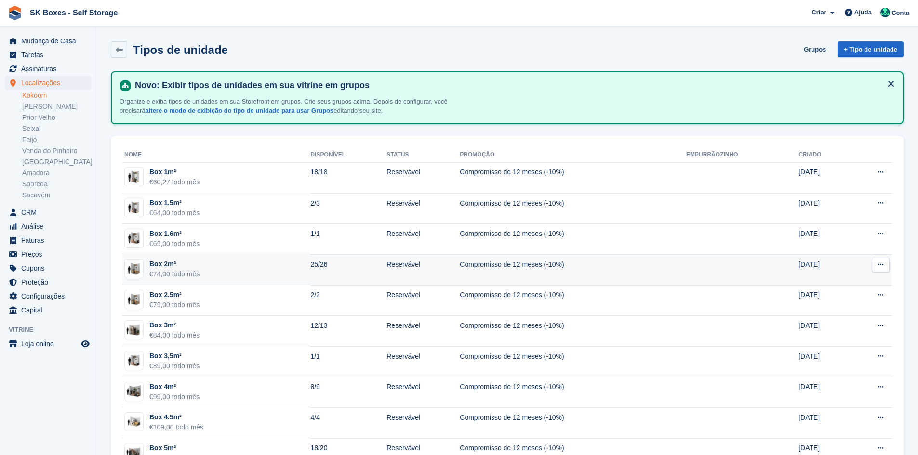
click at [345, 270] on td "25/26" at bounding box center [348, 269] width 76 height 31
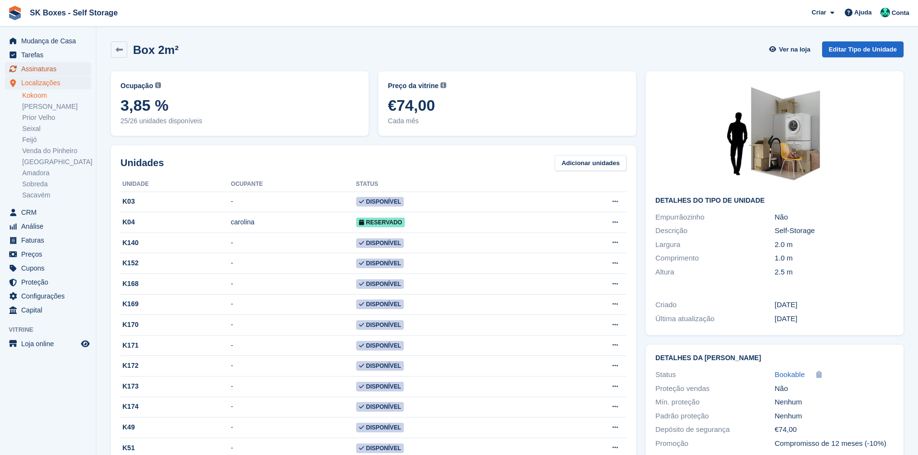
click at [57, 68] on span "Assinaturas" at bounding box center [50, 68] width 58 height 13
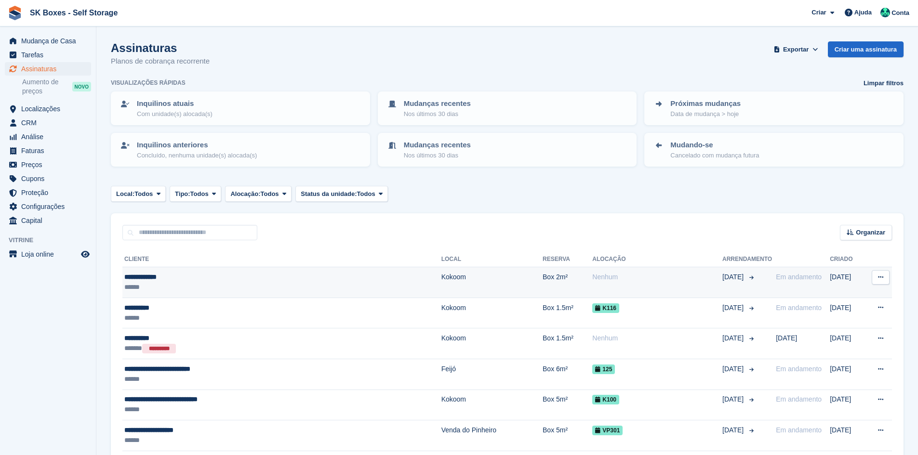
click at [239, 282] on div "******" at bounding box center [233, 287] width 219 height 10
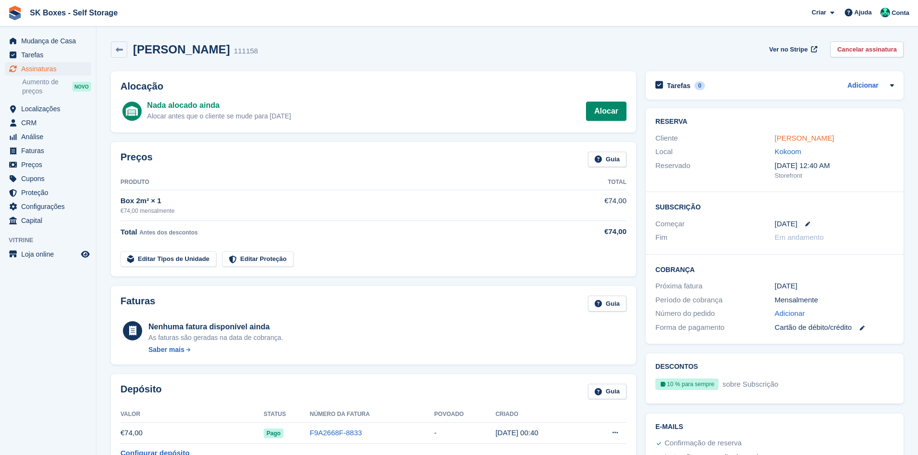
click at [814, 137] on link "Isabel Cabral" at bounding box center [804, 138] width 59 height 8
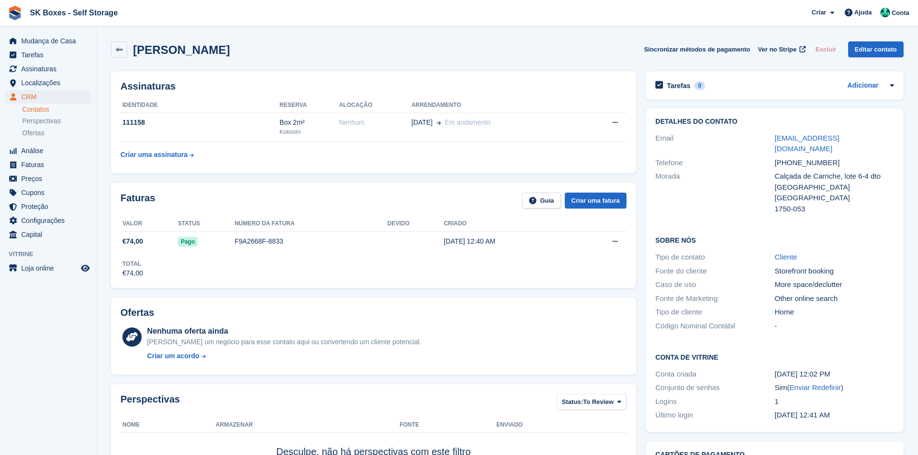
click at [814, 137] on link "imscv@hotmail.com" at bounding box center [807, 143] width 65 height 19
click at [881, 46] on link "Editar contato" at bounding box center [875, 49] width 55 height 16
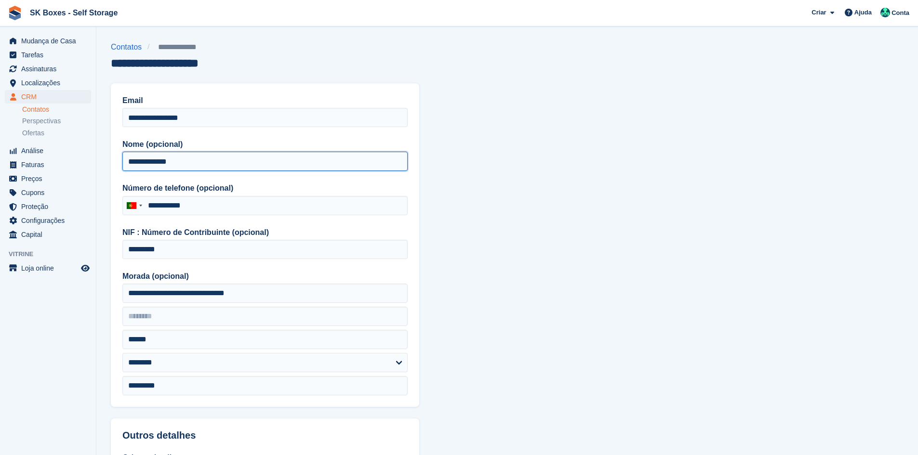
drag, startPoint x: 206, startPoint y: 158, endPoint x: 89, endPoint y: 141, distance: 118.2
click at [89, 141] on div "Mudança de Casa Tarefas Assinaturas Assinaturas Assinaturas Aumento de preços N…" at bounding box center [459, 410] width 918 height 821
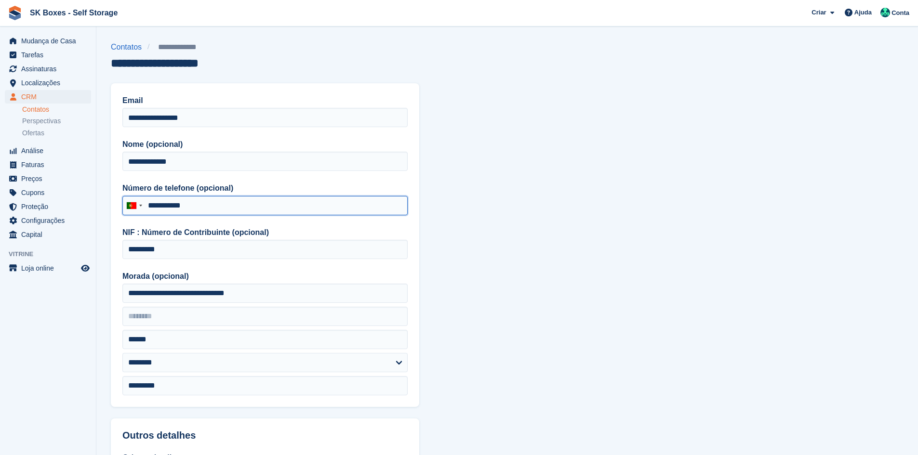
click at [201, 210] on input "**********" at bounding box center [264, 205] width 285 height 19
drag, startPoint x: 201, startPoint y: 210, endPoint x: 136, endPoint y: 201, distance: 65.1
click at [136, 201] on div "Portugal +351 Afghanistan (‫افغانستان‬‎) +93 Albania (Shqipëri) +355 Algeria (‫…" at bounding box center [264, 205] width 285 height 19
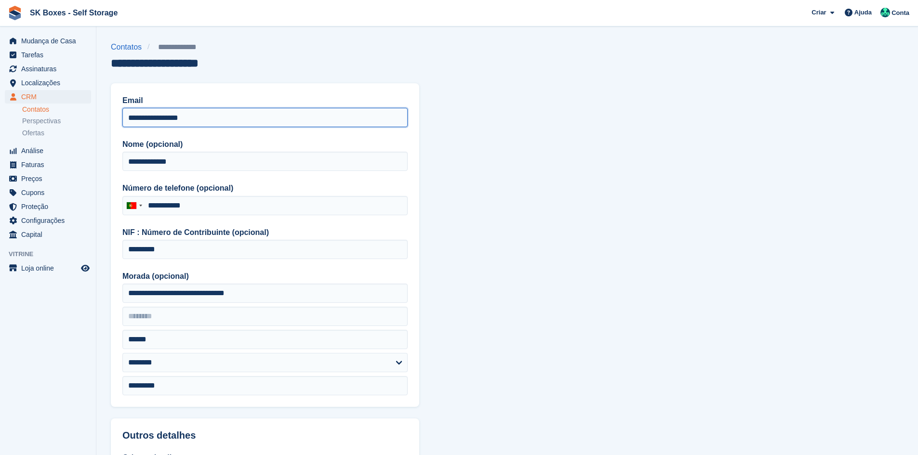
drag, startPoint x: 232, startPoint y: 119, endPoint x: 120, endPoint y: 104, distance: 113.2
click at [120, 104] on div "**********" at bounding box center [265, 245] width 308 height 324
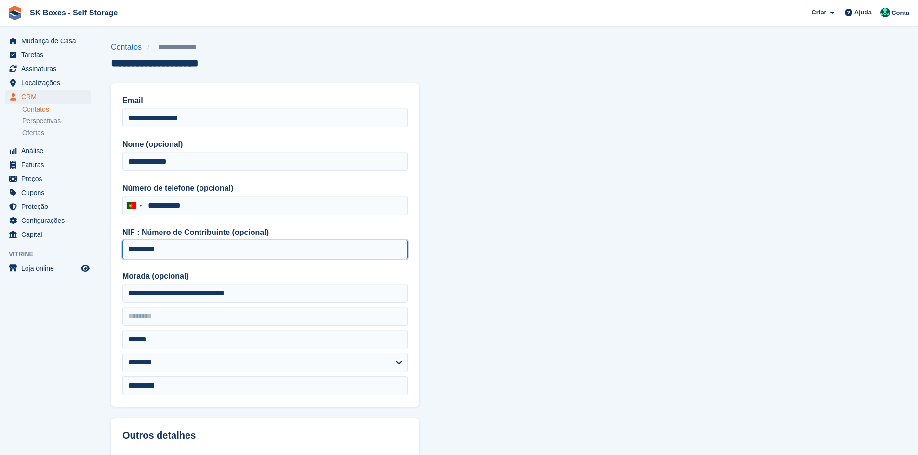
drag, startPoint x: 179, startPoint y: 251, endPoint x: 98, endPoint y: 246, distance: 81.1
click at [98, 246] on section "**********" at bounding box center [506, 410] width 821 height 821
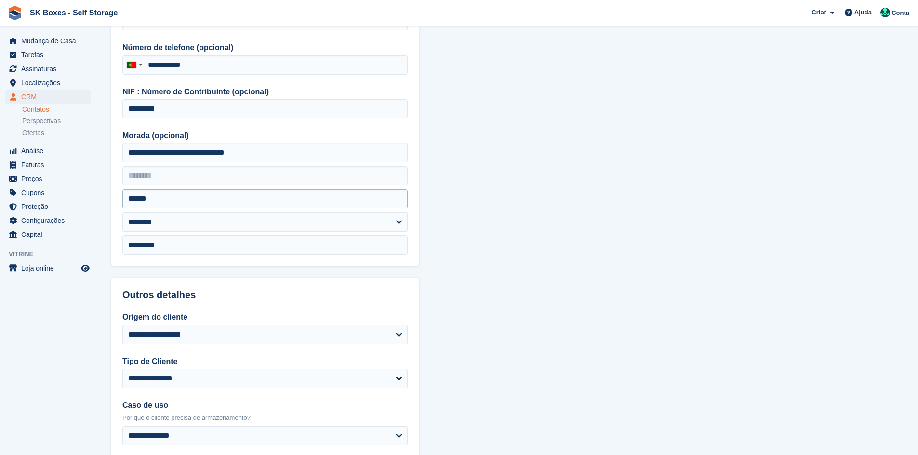
scroll to position [145, 0]
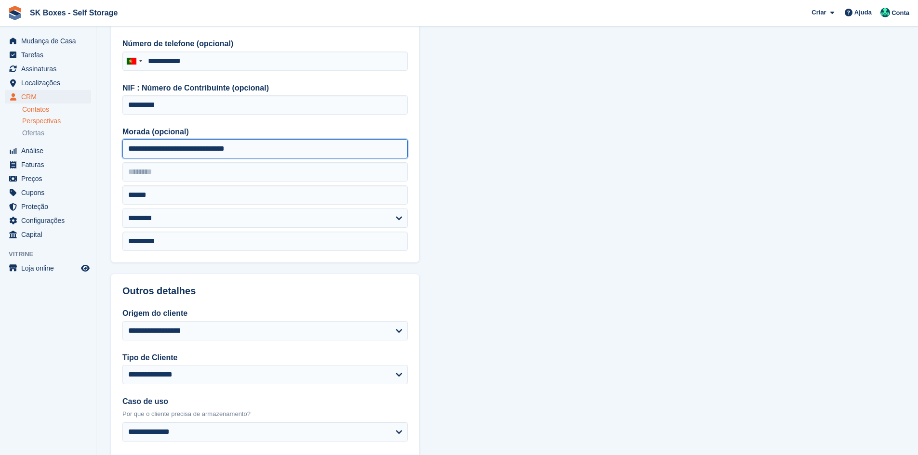
drag, startPoint x: 252, startPoint y: 150, endPoint x: 90, endPoint y: 125, distance: 164.2
click at [90, 125] on div "Mudança de Casa Tarefas Assinaturas Assinaturas Assinaturas Aumento de preços N…" at bounding box center [459, 265] width 918 height 821
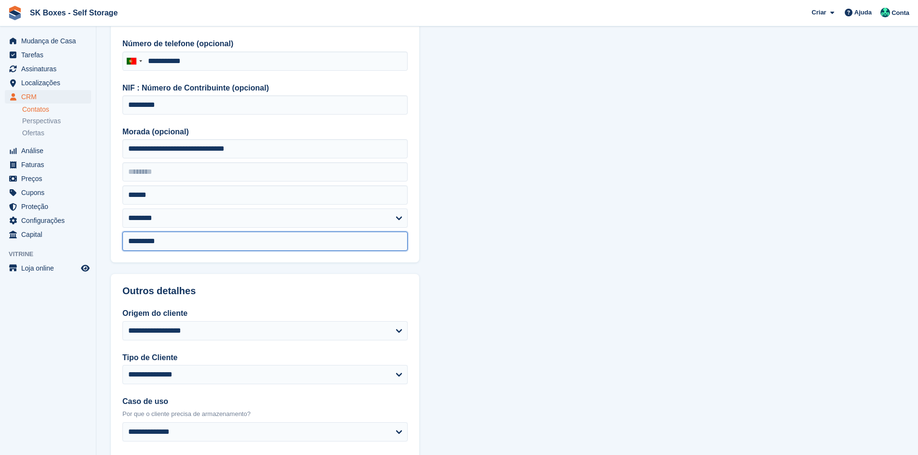
drag, startPoint x: 191, startPoint y: 241, endPoint x: 112, endPoint y: 238, distance: 79.1
click at [112, 238] on div "**********" at bounding box center [265, 101] width 308 height 324
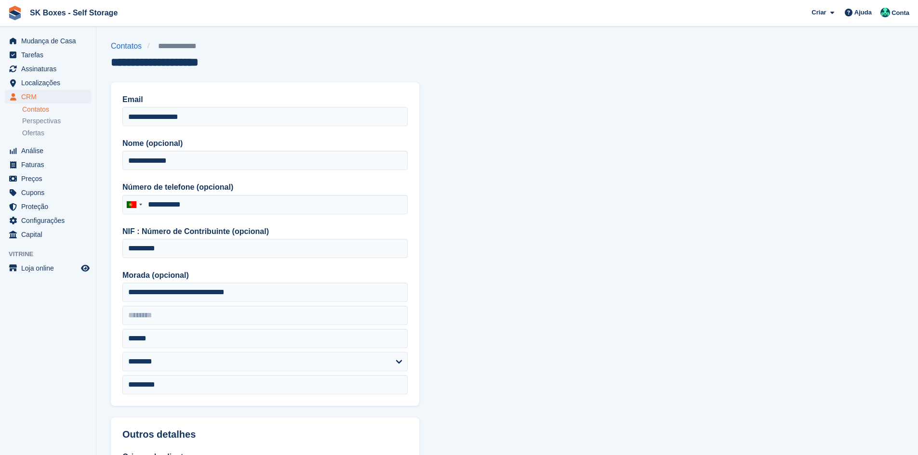
scroll to position [0, 0]
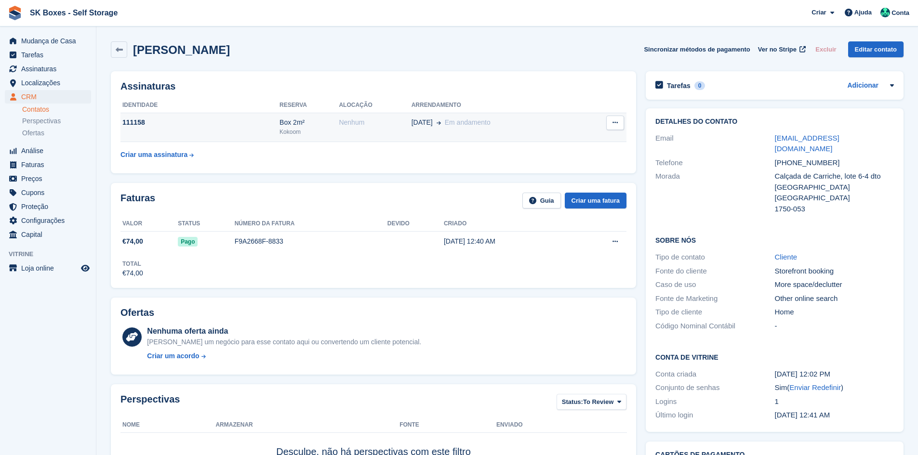
click at [608, 123] on button at bounding box center [615, 123] width 18 height 14
click at [451, 126] on span "Em andamento" at bounding box center [468, 123] width 46 height 8
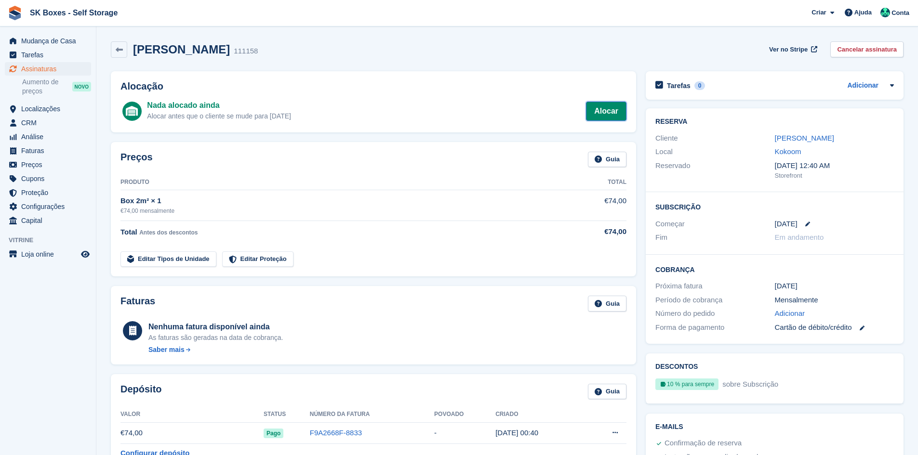
click at [605, 114] on link "Alocar" at bounding box center [606, 111] width 40 height 19
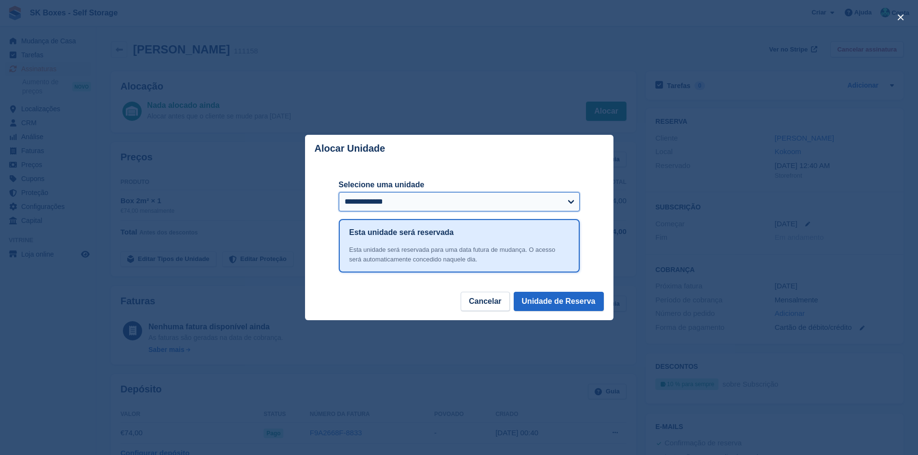
click at [519, 198] on select "**********" at bounding box center [459, 201] width 241 height 19
select select "******"
click at [339, 193] on select "**********" at bounding box center [459, 201] width 241 height 19
click at [530, 301] on button "Unidade de Reserva" at bounding box center [559, 301] width 90 height 19
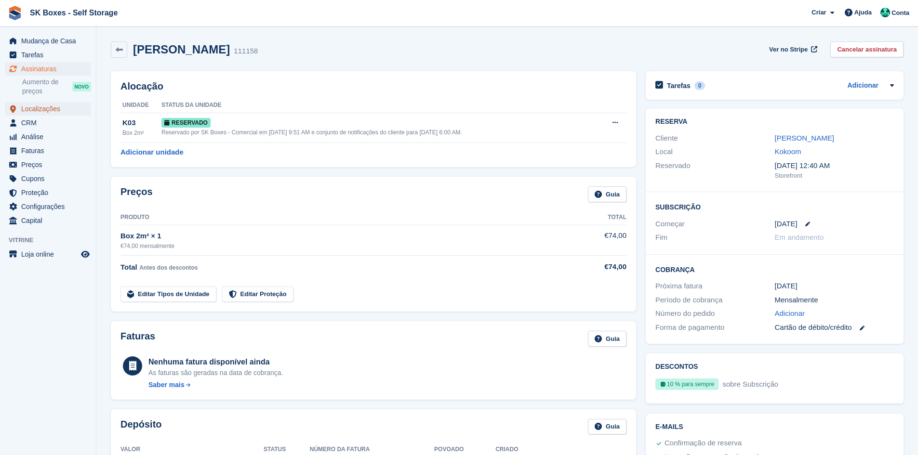
click at [29, 106] on span "Localizações" at bounding box center [50, 108] width 58 height 13
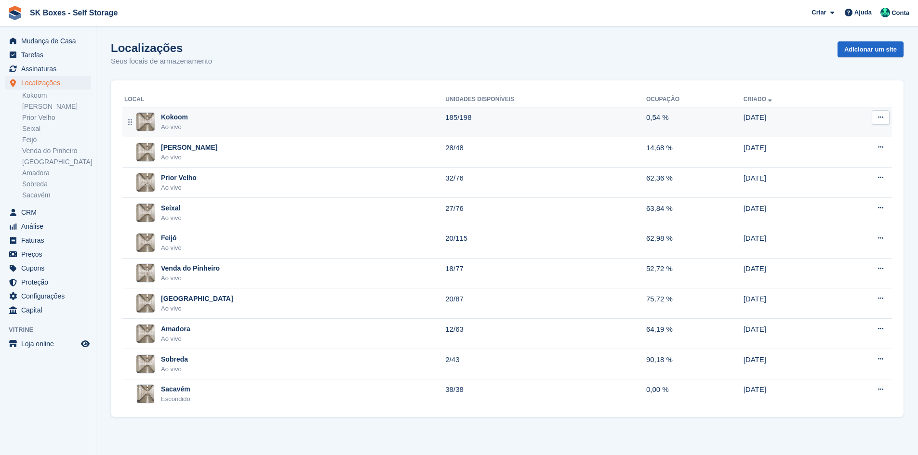
click at [178, 113] on div "Kokoom" at bounding box center [174, 117] width 27 height 10
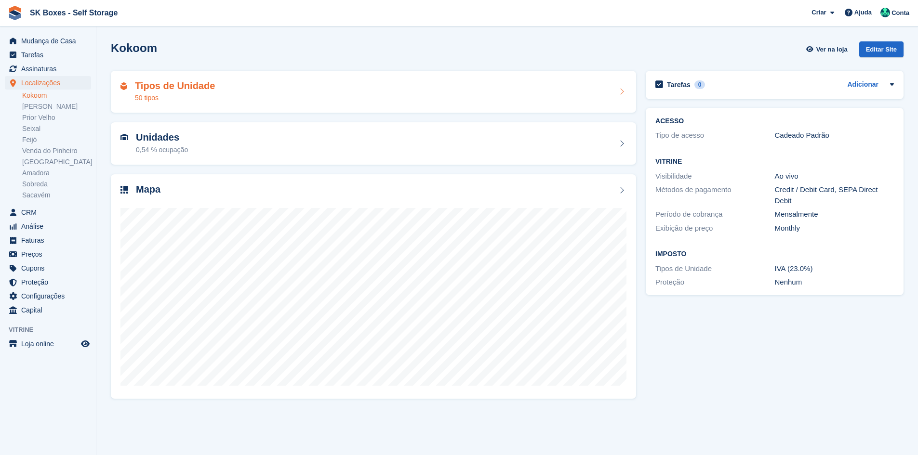
click at [277, 92] on div "Tipos de Unidade 50 tipos" at bounding box center [373, 91] width 506 height 23
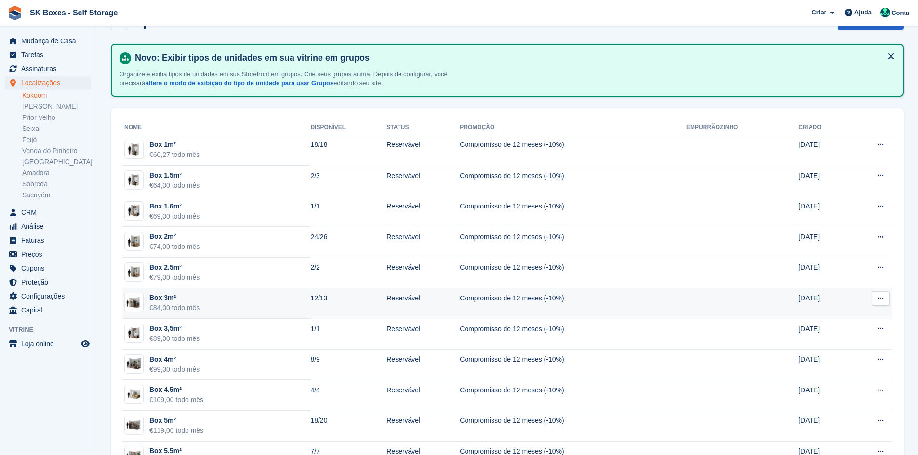
scroll to position [96, 0]
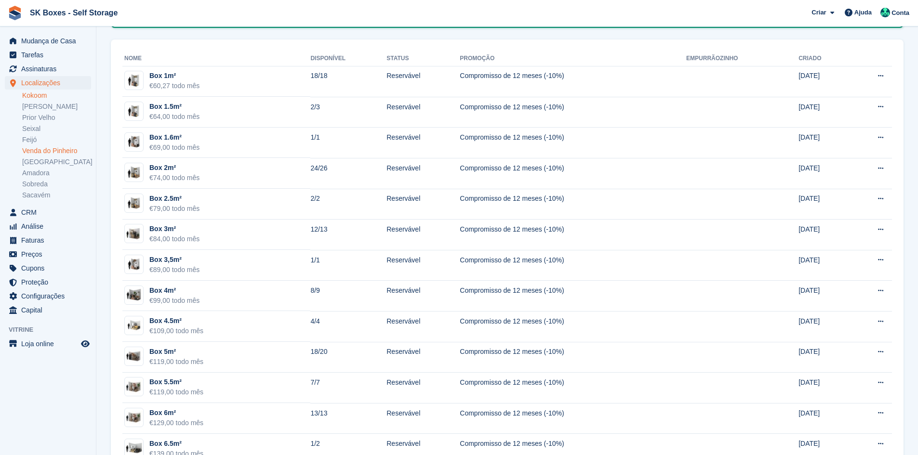
click at [51, 151] on link "Venda do Pinheiro" at bounding box center [56, 150] width 69 height 9
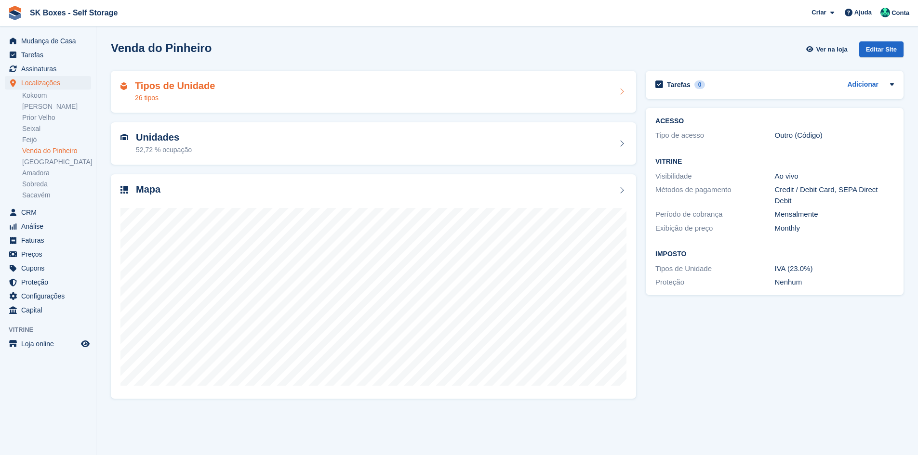
click at [212, 100] on div "Tipos de Unidade 26 tipos" at bounding box center [373, 91] width 506 height 23
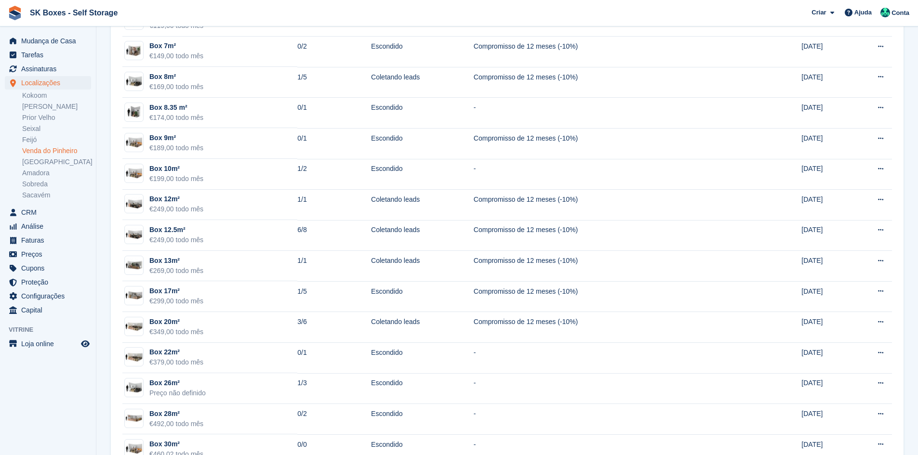
scroll to position [434, 0]
click at [39, 135] on link "Feijó" at bounding box center [56, 139] width 69 height 9
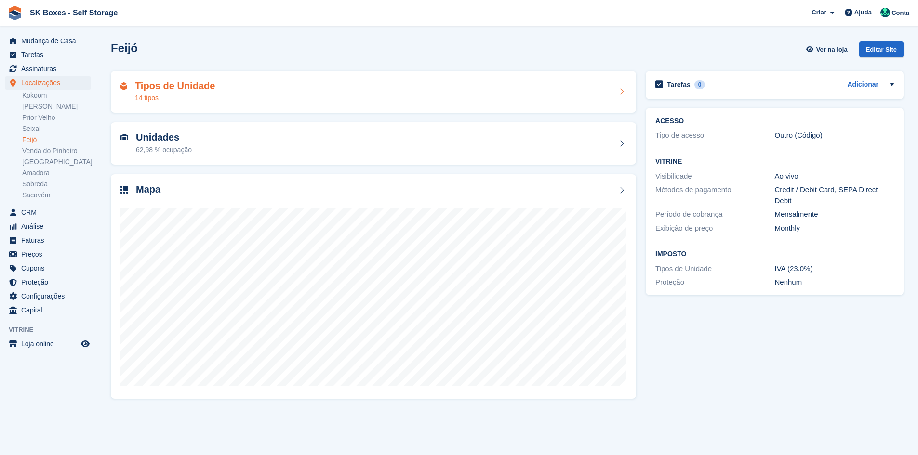
click at [205, 84] on h2 "Tipos de Unidade" at bounding box center [175, 85] width 80 height 11
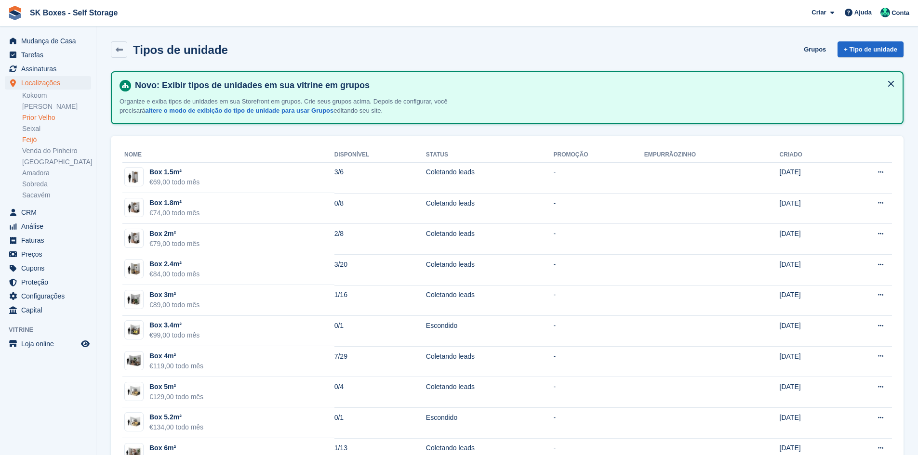
click at [47, 114] on link "Prior Velho" at bounding box center [56, 117] width 69 height 9
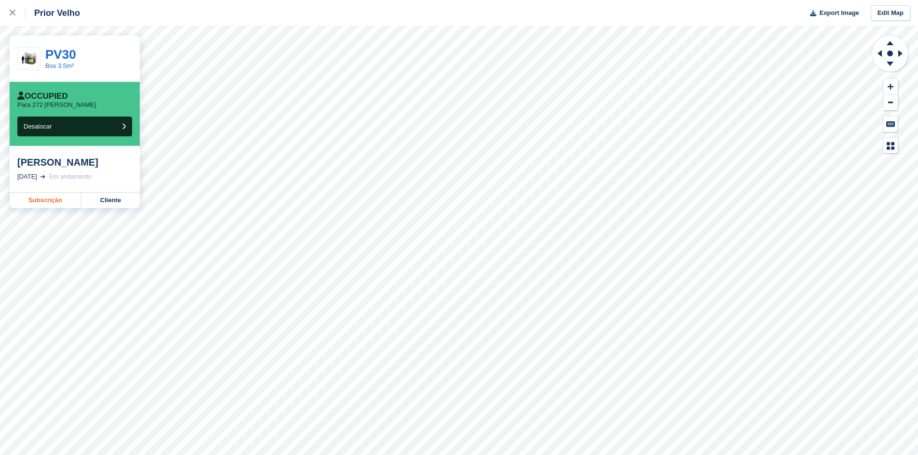
click at [52, 200] on link "Subscrição" at bounding box center [46, 200] width 72 height 15
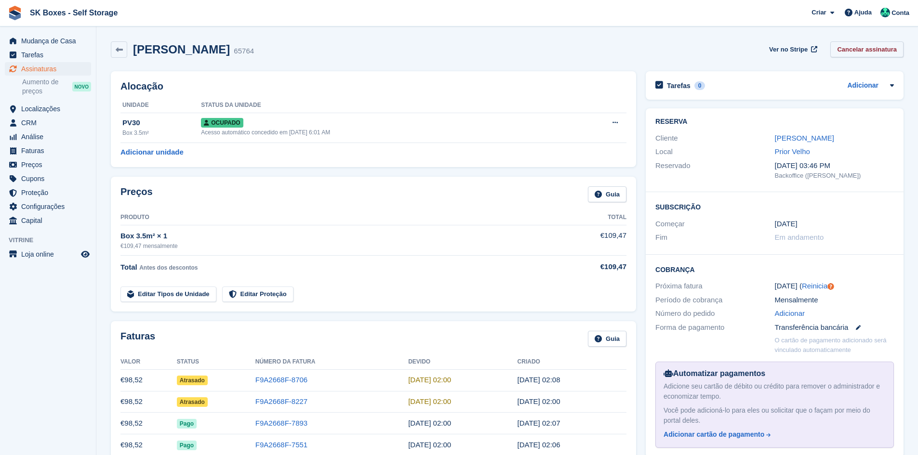
click at [852, 52] on link "Cancelar assinatura" at bounding box center [866, 49] width 73 height 16
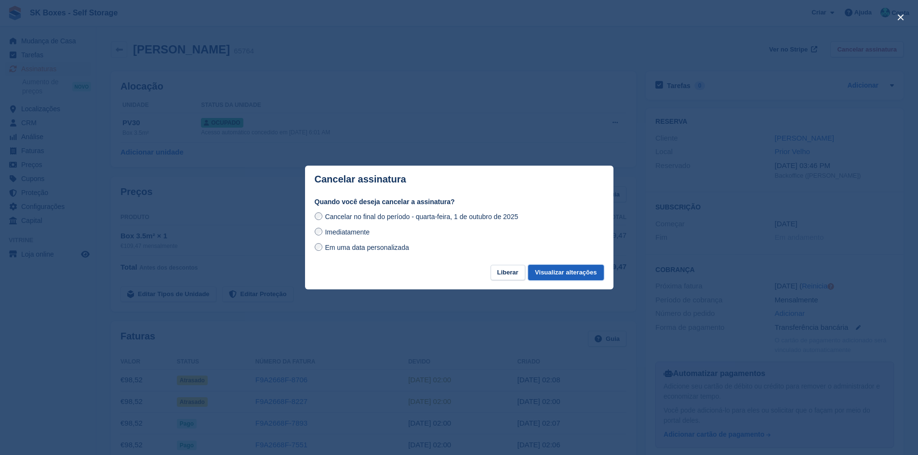
click at [550, 268] on button "Visualizar alterações" at bounding box center [565, 273] width 75 height 16
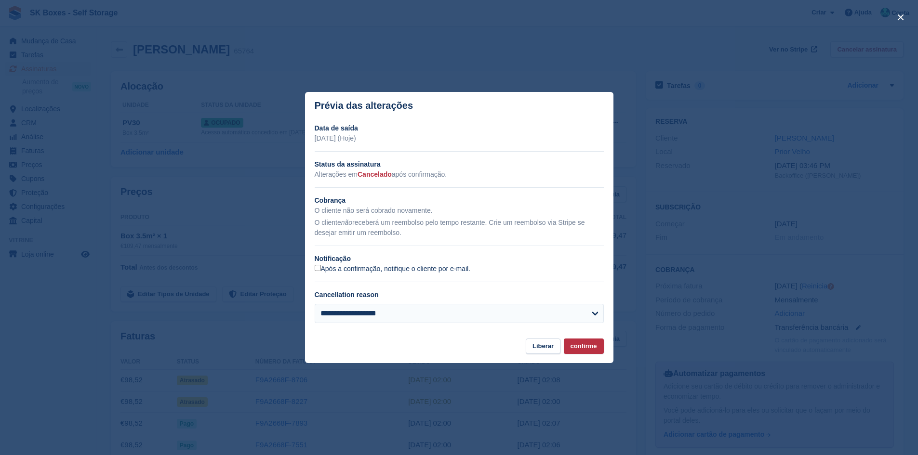
click at [323, 273] on label "Após a confirmação, notifique o cliente por e-mail." at bounding box center [393, 269] width 156 height 9
click at [355, 311] on select "**********" at bounding box center [459, 313] width 289 height 19
select select "**********"
click at [315, 304] on select "**********" at bounding box center [459, 313] width 289 height 19
click at [585, 337] on section "**********" at bounding box center [459, 228] width 308 height 219
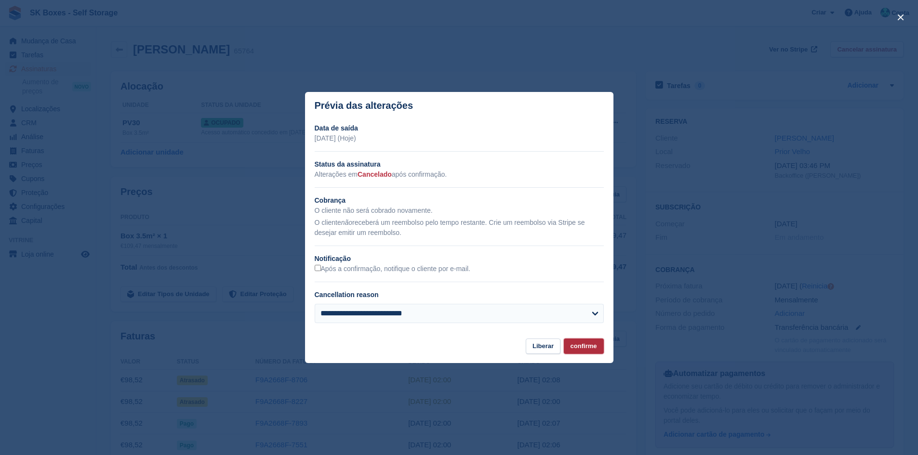
click at [586, 348] on button "confirme" at bounding box center [584, 347] width 40 height 16
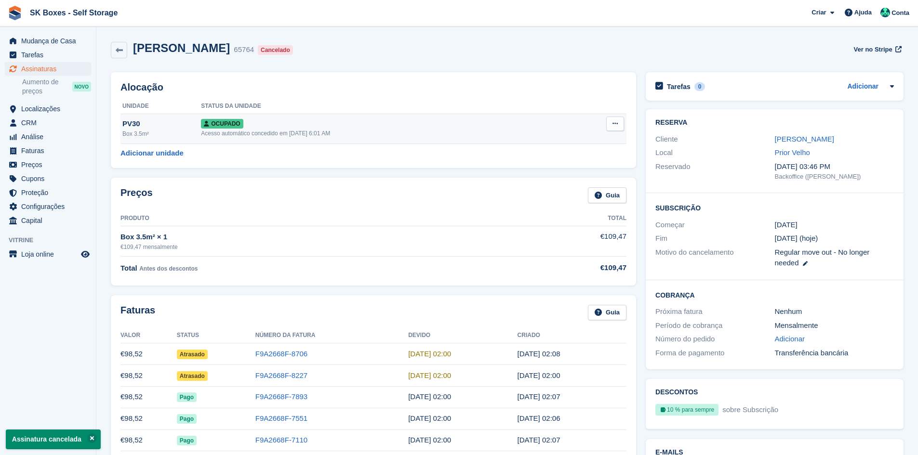
click at [612, 119] on button at bounding box center [615, 124] width 18 height 14
click at [595, 177] on p "Desalocar" at bounding box center [578, 176] width 84 height 13
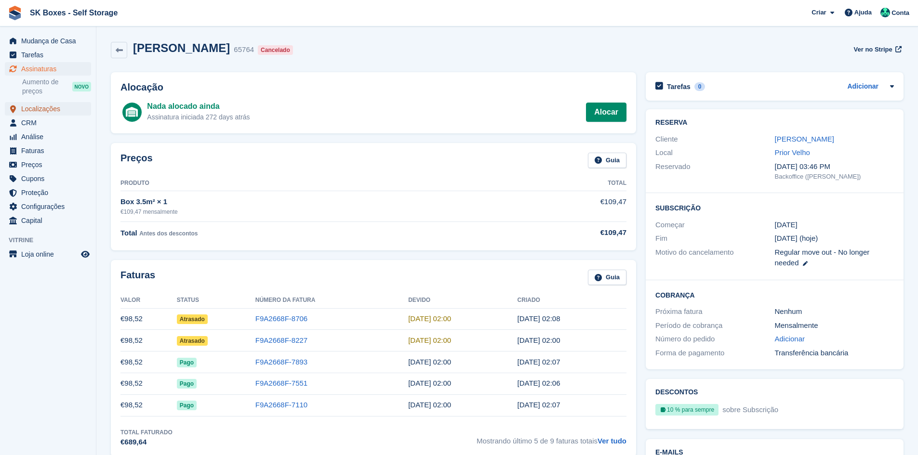
click at [36, 112] on span "Localizações" at bounding box center [50, 108] width 58 height 13
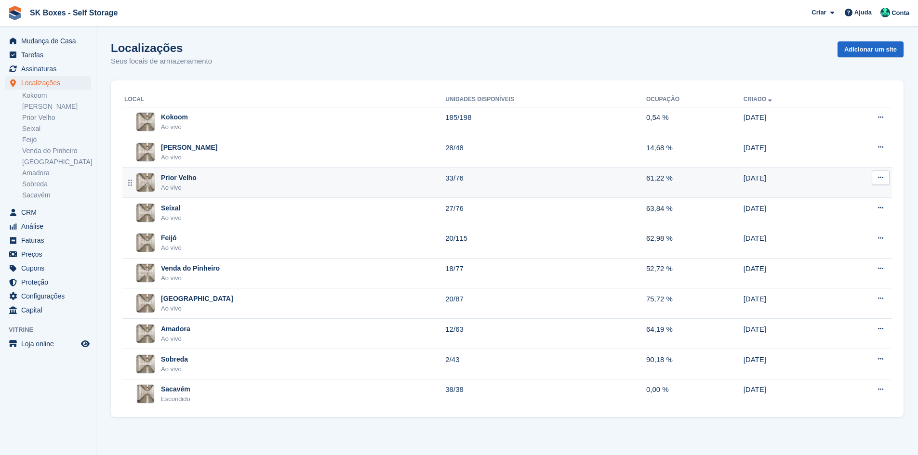
click at [182, 176] on div "Prior Velho" at bounding box center [179, 178] width 36 height 10
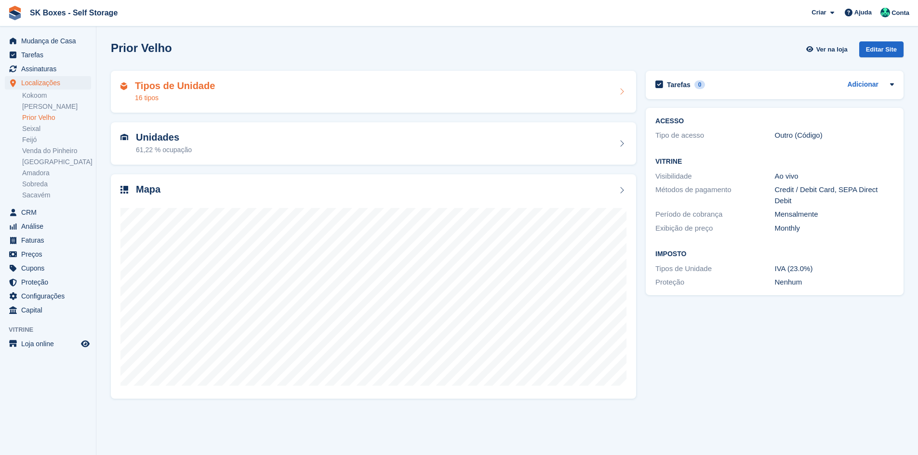
click at [326, 100] on div "Tipos de Unidade 16 tipos" at bounding box center [373, 91] width 506 height 23
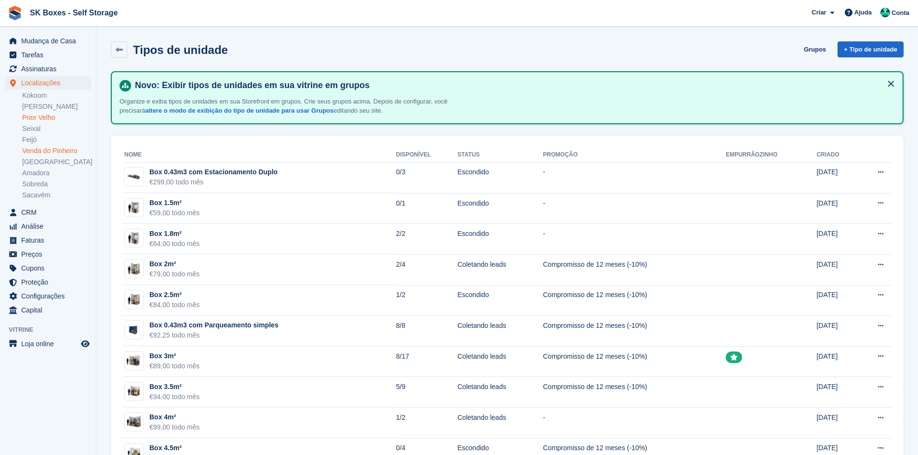
click at [44, 150] on link "Venda do Pinheiro" at bounding box center [56, 150] width 69 height 9
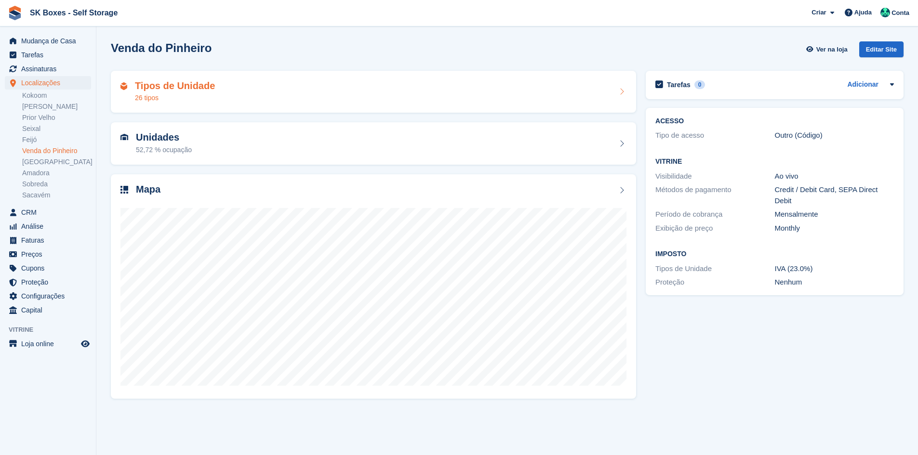
click at [169, 82] on h2 "Tipos de Unidade" at bounding box center [175, 85] width 80 height 11
